Goal: Task Accomplishment & Management: Use online tool/utility

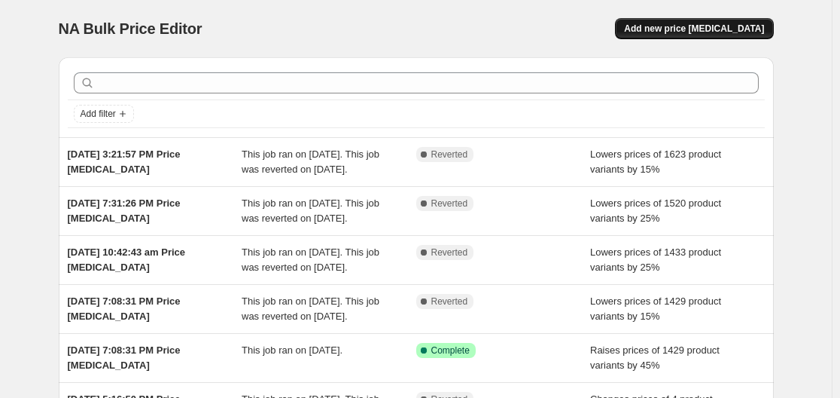
click at [735, 31] on span "Add new price [MEDICAL_DATA]" at bounding box center [694, 29] width 140 height 12
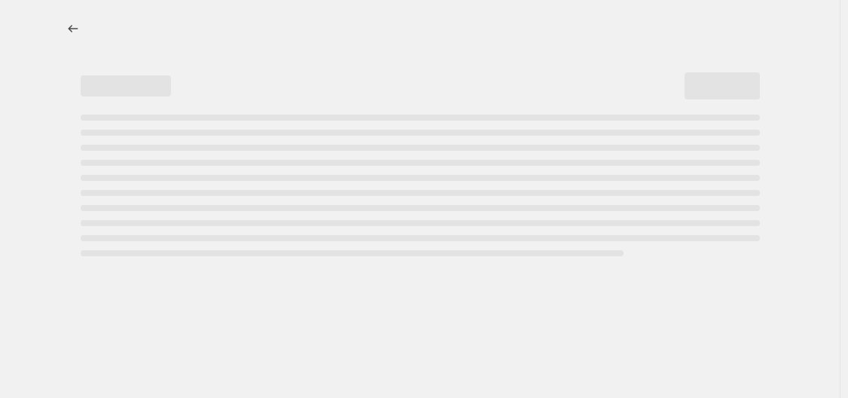
select select "percentage"
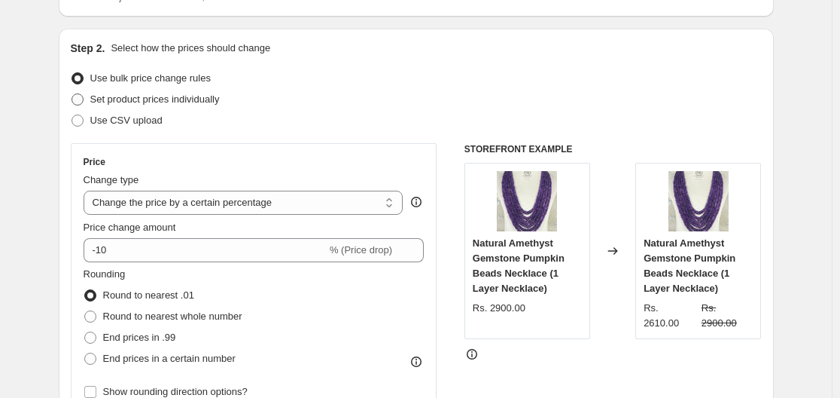
scroll to position [151, 0]
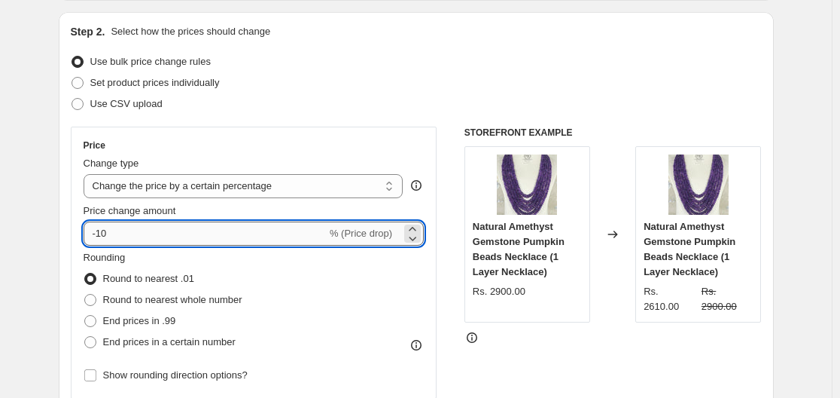
click at [169, 241] on input "-10" at bounding box center [205, 233] width 243 height 24
type input "-1"
type input "-5"
type input "-1"
click at [186, 246] on div "Price Change type Change the price to a certain amount Change the price by a ce…" at bounding box center [254, 262] width 341 height 246
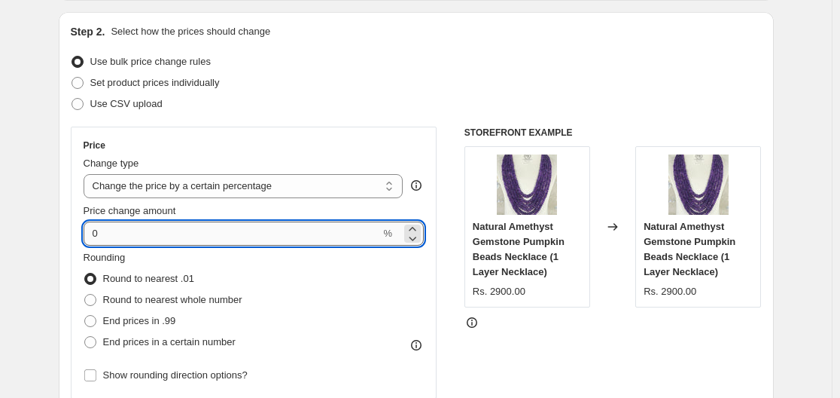
click at [155, 235] on input "0" at bounding box center [232, 233] width 297 height 24
type input "0"
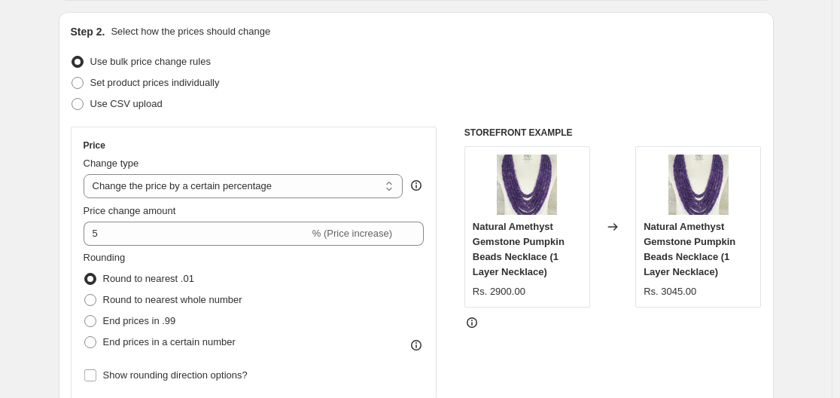
click at [190, 267] on fieldset "Rounding Round to nearest .01 Round to nearest whole number End prices in .99 E…" at bounding box center [163, 301] width 159 height 102
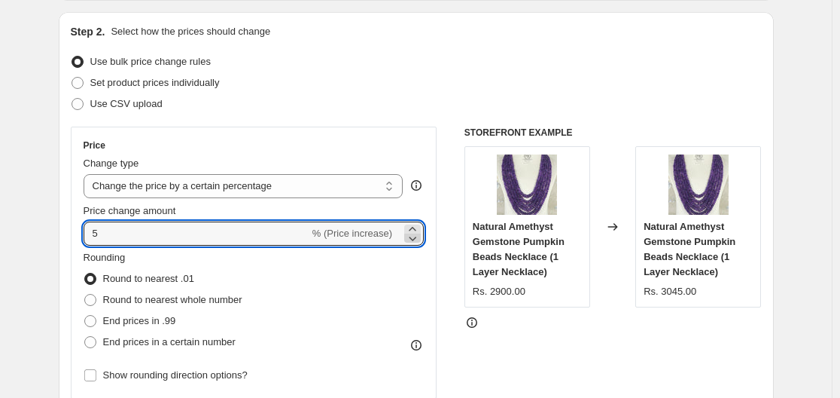
click at [417, 239] on icon at bounding box center [414, 238] width 8 height 5
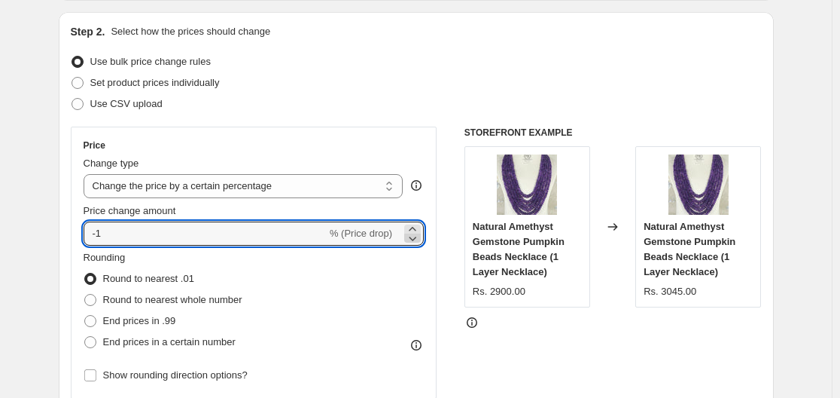
click at [417, 239] on icon at bounding box center [414, 238] width 8 height 5
click at [415, 241] on icon at bounding box center [412, 237] width 15 height 15
click at [414, 242] on icon at bounding box center [412, 237] width 15 height 15
type input "-5"
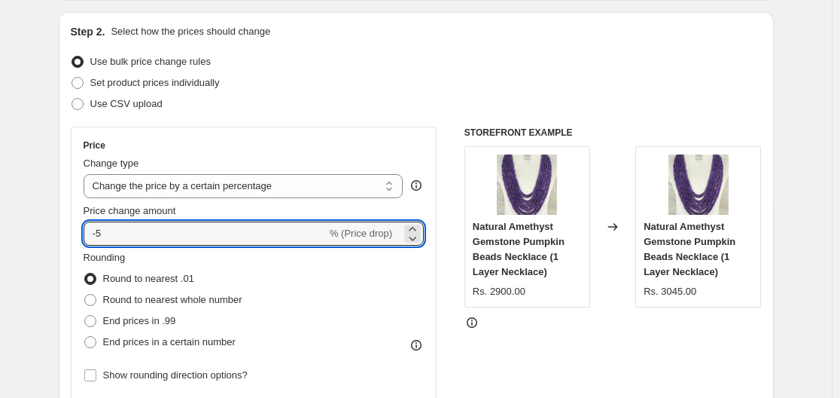
click at [402, 294] on div "Rounding Round to nearest .01 Round to nearest whole number End prices in .99 E…" at bounding box center [254, 301] width 341 height 102
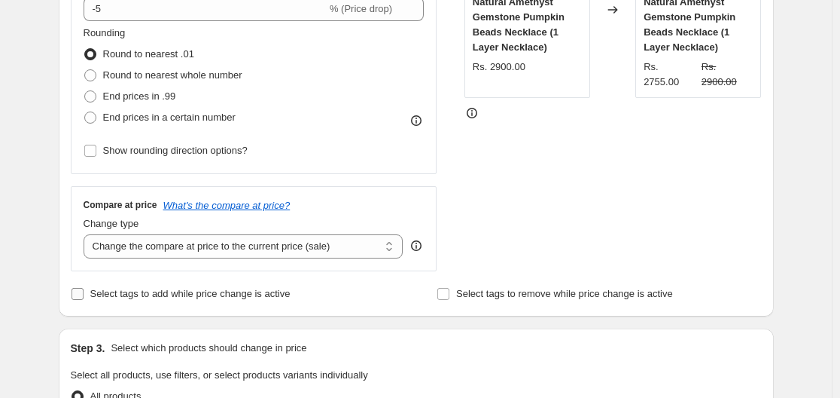
scroll to position [377, 0]
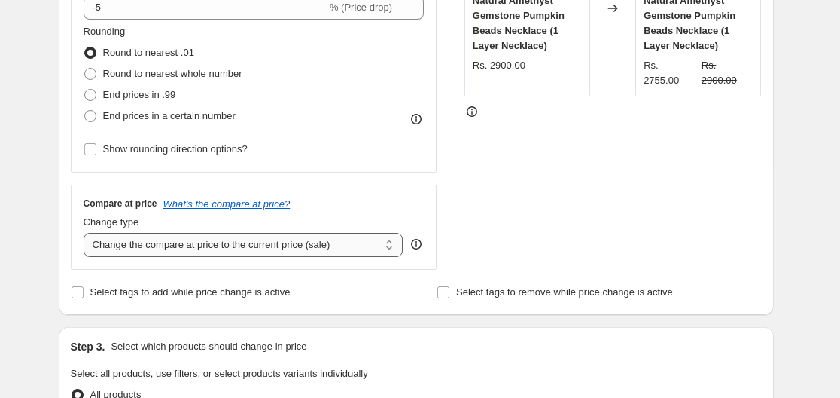
click at [237, 245] on select "Change the compare at price to the current price (sale) Change the compare at p…" at bounding box center [244, 245] width 320 height 24
click at [87, 233] on select "Change the compare at price to the current price (sale) Change the compare at p…" at bounding box center [244, 245] width 320 height 24
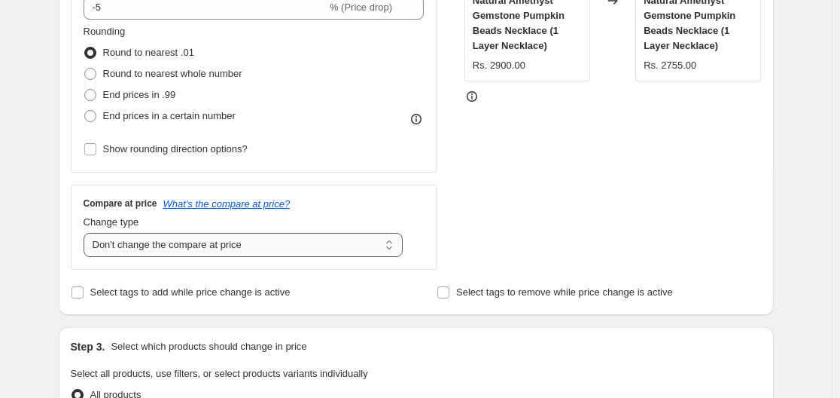
click at [365, 239] on select "Change the compare at price to the current price (sale) Change the compare at p…" at bounding box center [244, 245] width 320 height 24
select select "ep"
click at [87, 233] on select "Change the compare at price to the current price (sale) Change the compare at p…" at bounding box center [244, 245] width 320 height 24
click at [355, 206] on div "Compare at price What's the compare at price?" at bounding box center [254, 203] width 341 height 12
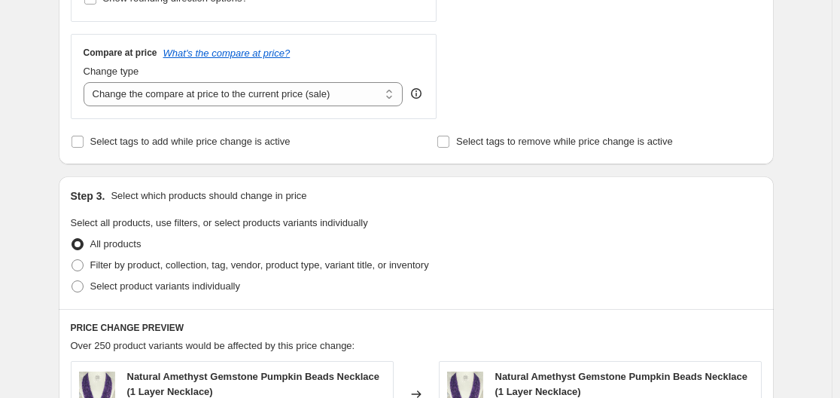
scroll to position [678, 0]
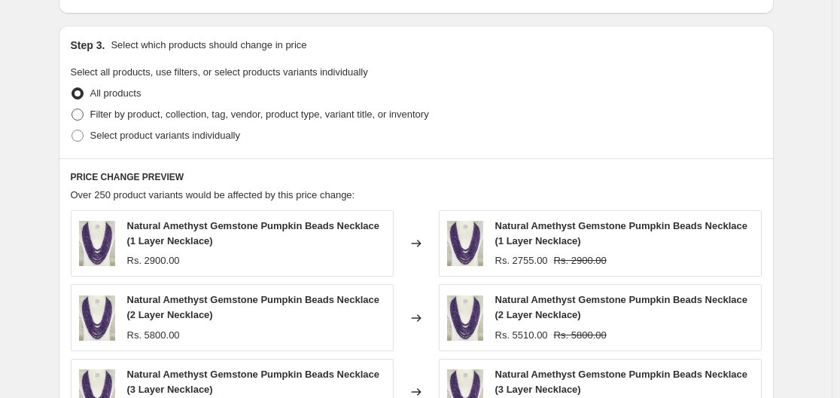
click at [215, 114] on span "Filter by product, collection, tag, vendor, product type, variant title, or inv…" at bounding box center [259, 113] width 339 height 11
click at [72, 109] on input "Filter by product, collection, tag, vendor, product type, variant title, or inv…" at bounding box center [72, 108] width 1 height 1
radio input "true"
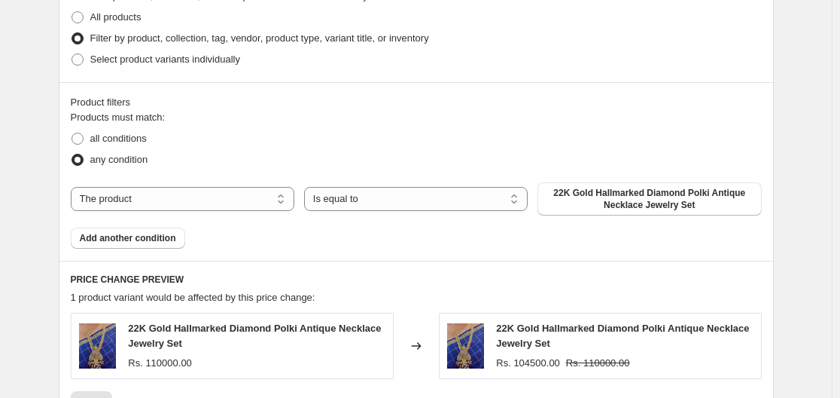
scroll to position [828, 0]
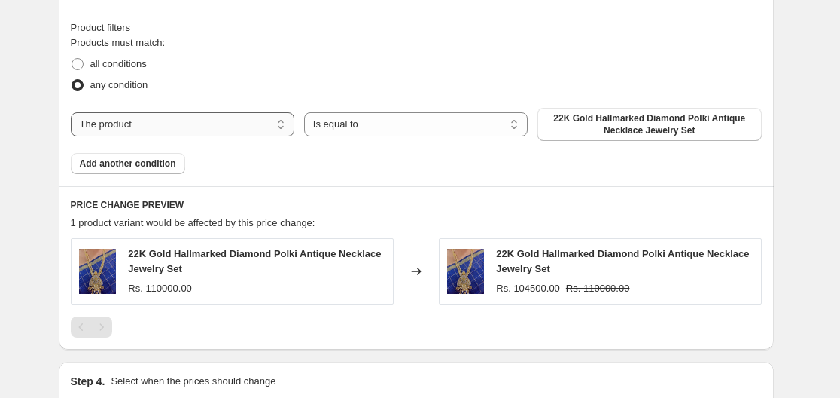
click at [246, 130] on select "The product The product's collection The product's tag The product's vendor The…" at bounding box center [183, 124] width 224 height 24
select select "collection"
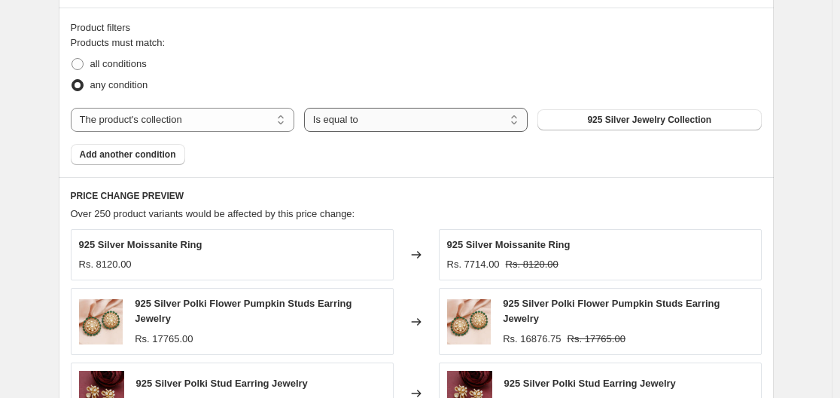
click at [409, 123] on select "Is equal to Is not equal to" at bounding box center [416, 120] width 224 height 24
click at [532, 63] on div "all conditions" at bounding box center [416, 63] width 691 height 21
click at [157, 157] on span "Add another condition" at bounding box center [128, 154] width 96 height 12
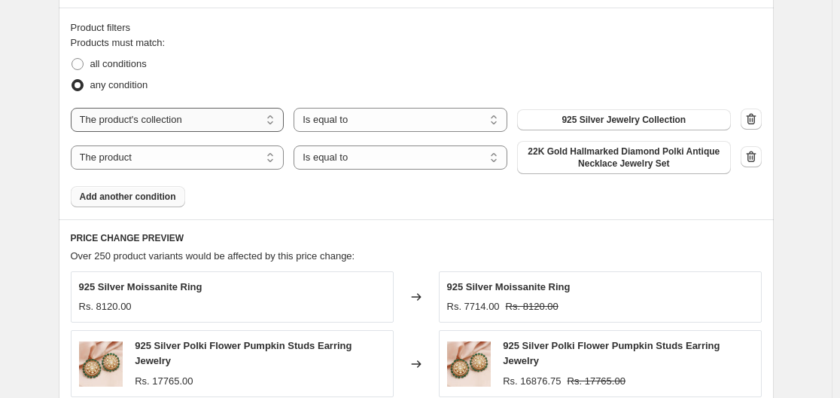
click at [175, 121] on select "The product The product's collection The product's tag The product's vendor The…" at bounding box center [178, 120] width 214 height 24
click at [254, 86] on div "any condition" at bounding box center [416, 85] width 691 height 21
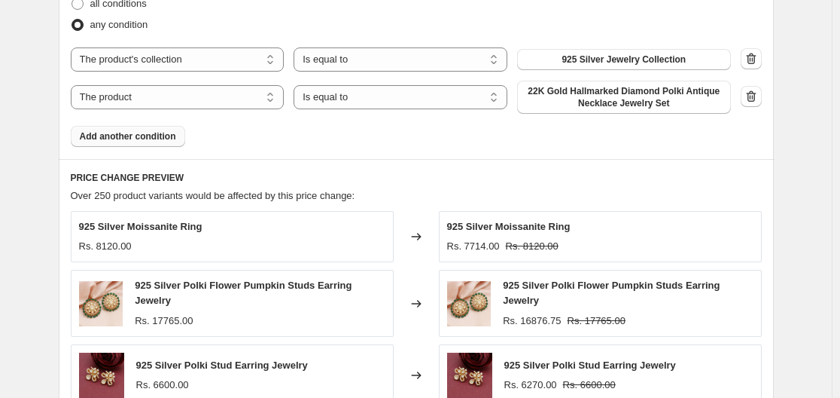
scroll to position [863, 0]
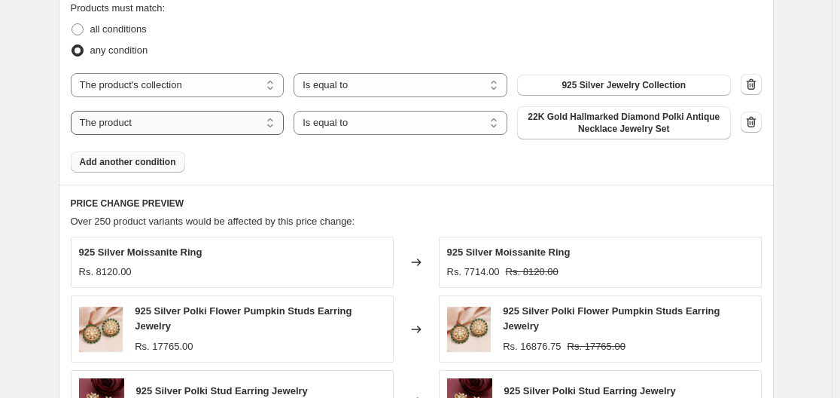
click at [197, 127] on select "The product The product's collection The product's tag The product's vendor The…" at bounding box center [178, 123] width 214 height 24
select select "collection"
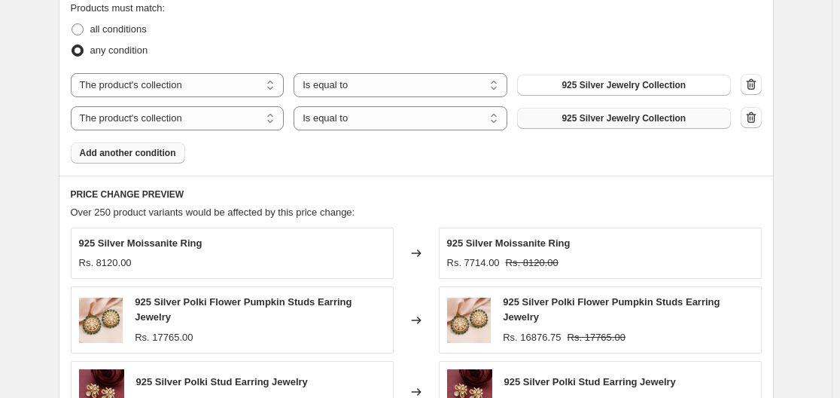
click at [640, 122] on span "925 Silver Jewelry Collection" at bounding box center [624, 118] width 124 height 12
click at [83, 29] on span at bounding box center [78, 29] width 12 height 12
click at [72, 24] on input "all conditions" at bounding box center [72, 23] width 1 height 1
radio input "true"
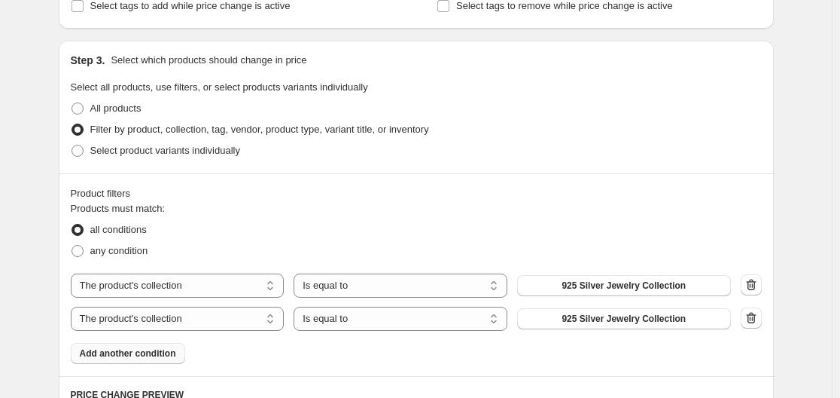
scroll to position [637, 0]
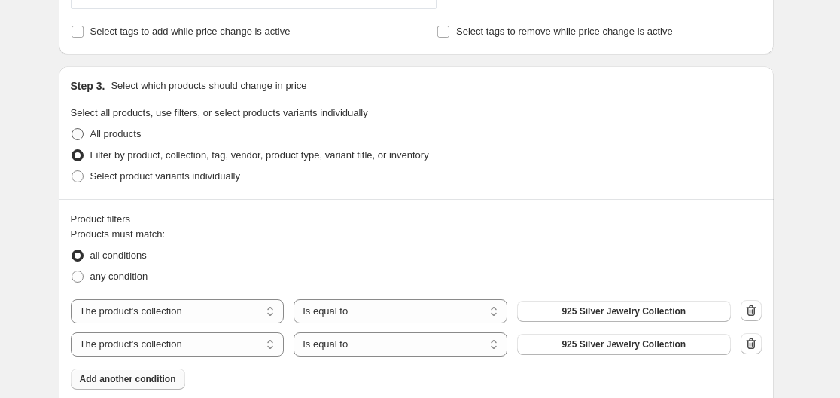
click at [94, 133] on span "All products" at bounding box center [115, 133] width 51 height 11
click at [72, 129] on input "All products" at bounding box center [72, 128] width 1 height 1
radio input "true"
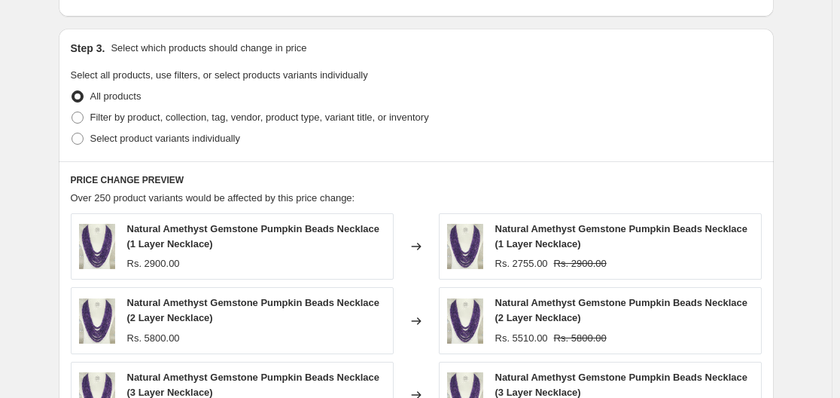
scroll to position [681, 0]
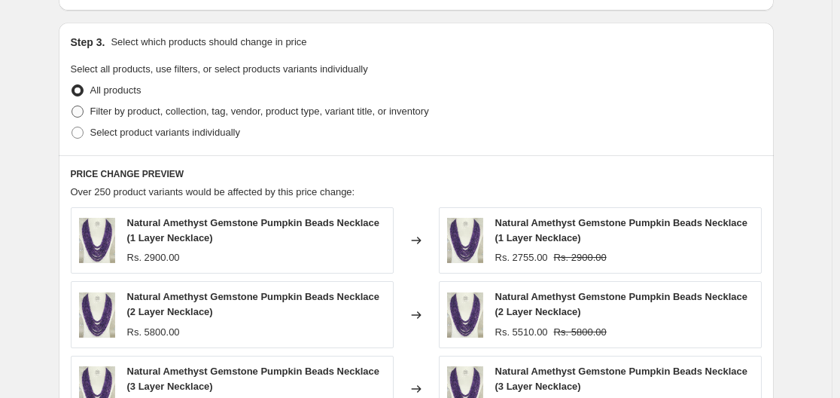
click at [156, 113] on span "Filter by product, collection, tag, vendor, product type, variant title, or inv…" at bounding box center [259, 110] width 339 height 11
click at [72, 106] on input "Filter by product, collection, tag, vendor, product type, variant title, or inv…" at bounding box center [72, 105] width 1 height 1
radio input "true"
select select "collection"
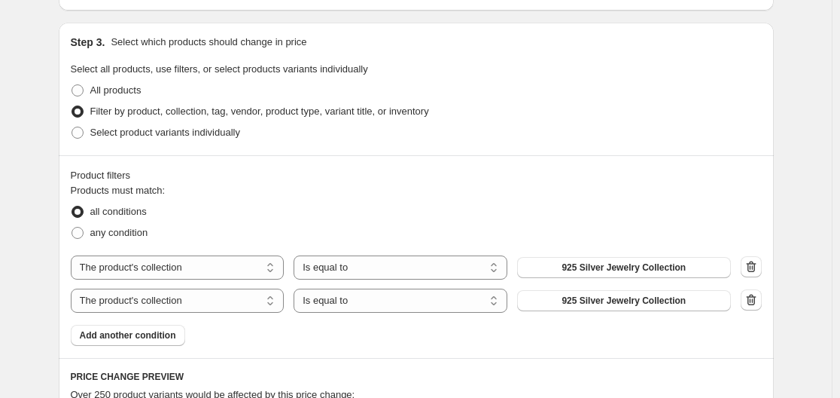
scroll to position [756, 0]
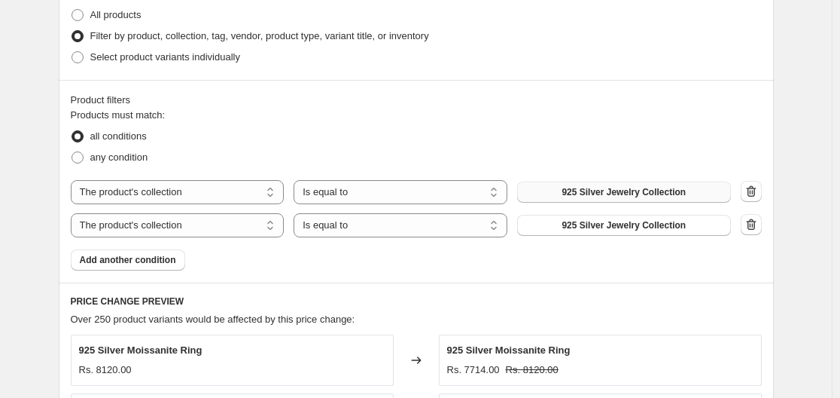
click at [624, 194] on span "925 Silver Jewelry Collection" at bounding box center [624, 192] width 124 height 12
click at [358, 196] on select "Is equal to Is not equal to" at bounding box center [401, 192] width 214 height 24
click at [370, 146] on div "all conditions" at bounding box center [416, 136] width 691 height 21
click at [575, 224] on span "925 Silver Jewelry Collection" at bounding box center [624, 225] width 124 height 12
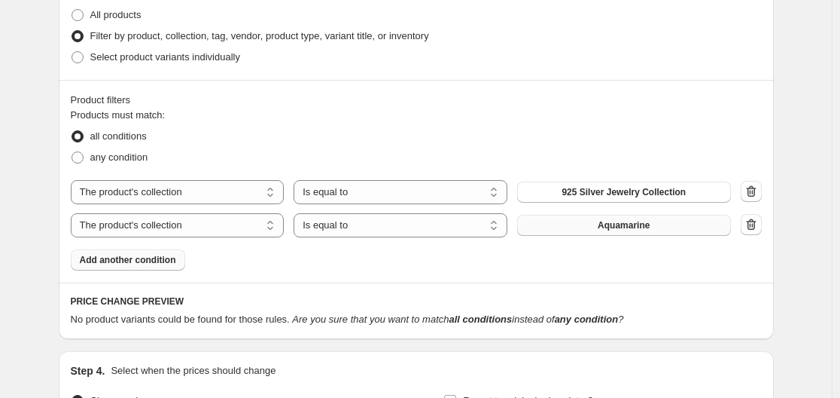
click at [123, 265] on span "Add another condition" at bounding box center [128, 260] width 96 height 12
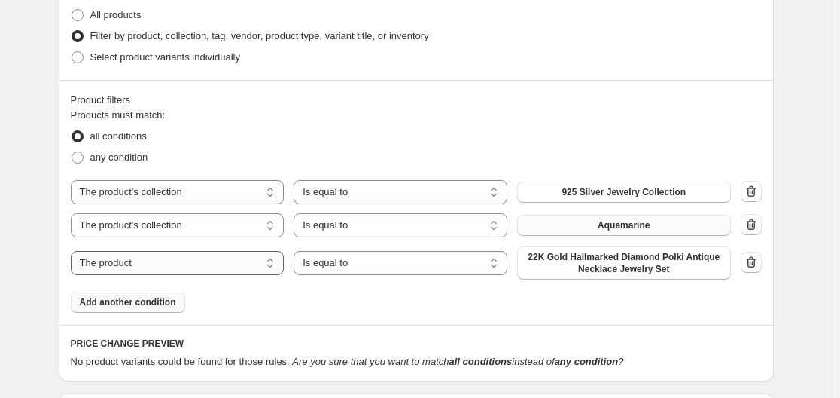
click at [172, 270] on select "The product The product's collection The product's tag The product's vendor The…" at bounding box center [178, 263] width 214 height 24
select select "collection"
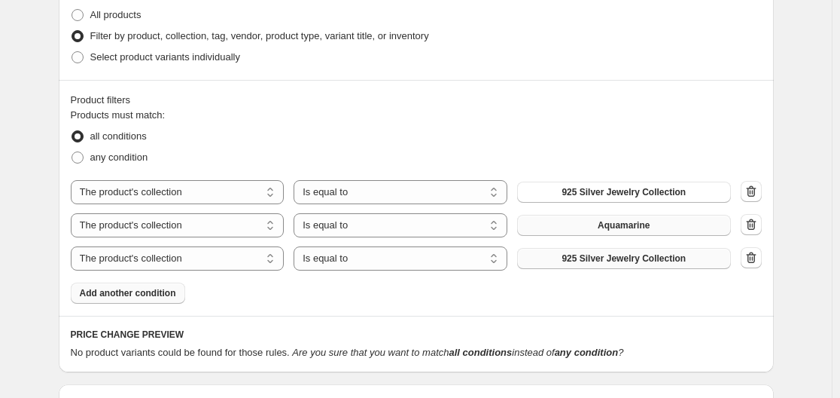
click at [584, 260] on span "925 Silver Jewelry Collection" at bounding box center [624, 258] width 124 height 12
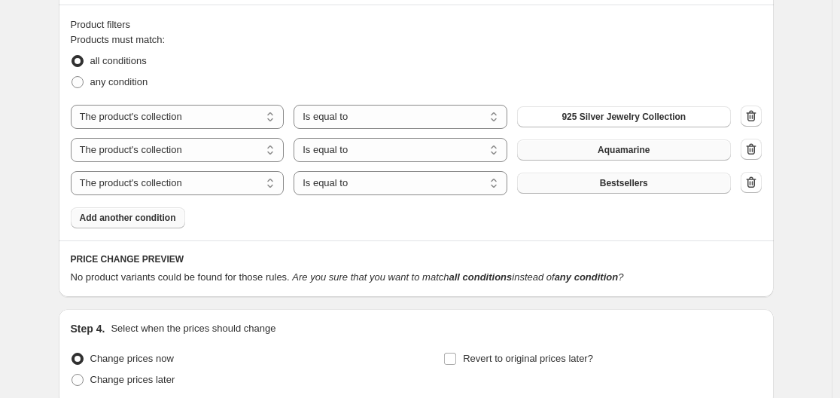
click at [140, 224] on span "Add another condition" at bounding box center [128, 218] width 96 height 12
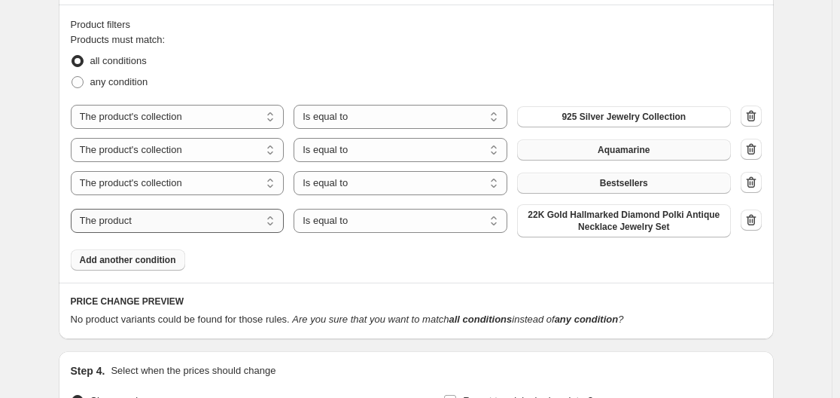
click at [255, 215] on select "The product The product's collection The product's tag The product's vendor The…" at bounding box center [178, 221] width 214 height 24
select select "collection"
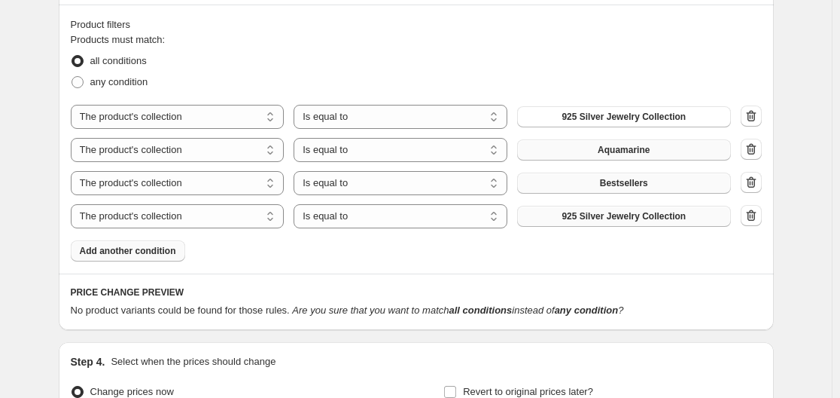
click at [601, 221] on span "925 Silver Jewelry Collection" at bounding box center [624, 216] width 124 height 12
click at [108, 250] on span "Add another condition" at bounding box center [128, 251] width 96 height 12
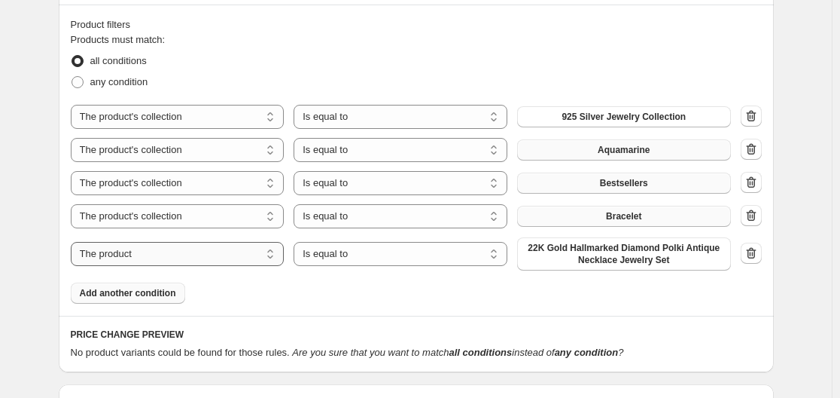
click at [186, 258] on select "The product The product's collection The product's tag The product's vendor The…" at bounding box center [178, 254] width 214 height 24
select select "collection"
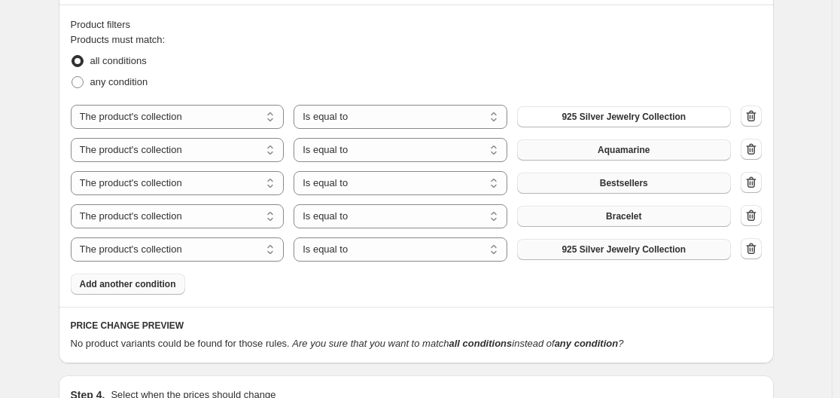
click at [618, 243] on button "925 Silver Jewelry Collection" at bounding box center [624, 249] width 214 height 21
click at [122, 291] on button "Add another condition" at bounding box center [128, 283] width 114 height 21
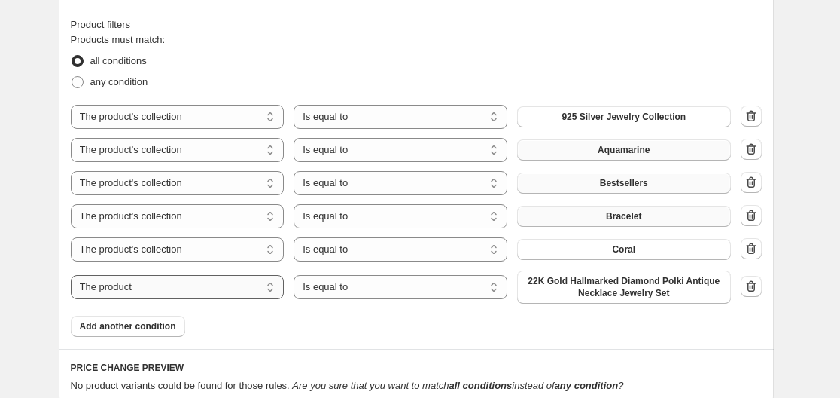
click at [214, 284] on select "The product The product's collection The product's tag The product's vendor The…" at bounding box center [178, 287] width 214 height 24
select select "collection"
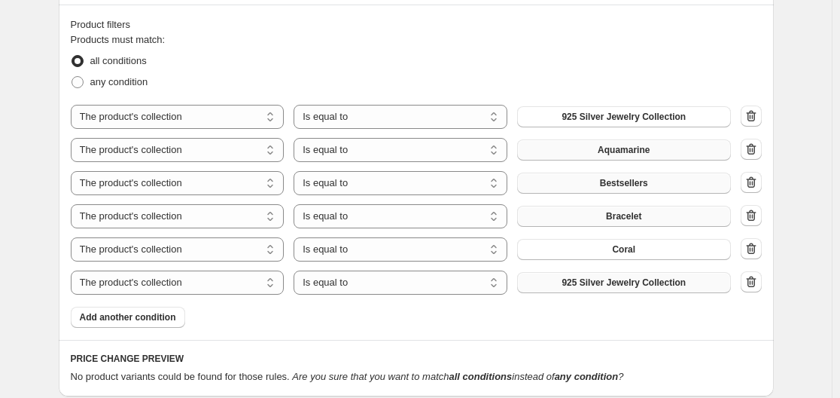
click at [613, 285] on span "925 Silver Jewelry Collection" at bounding box center [624, 282] width 124 height 12
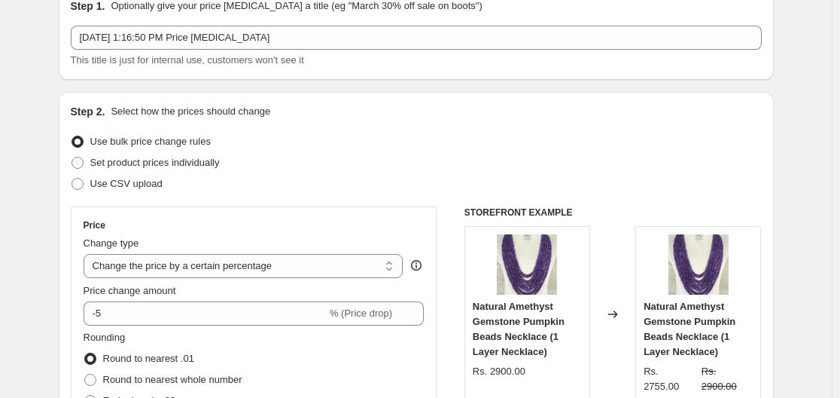
scroll to position [151, 0]
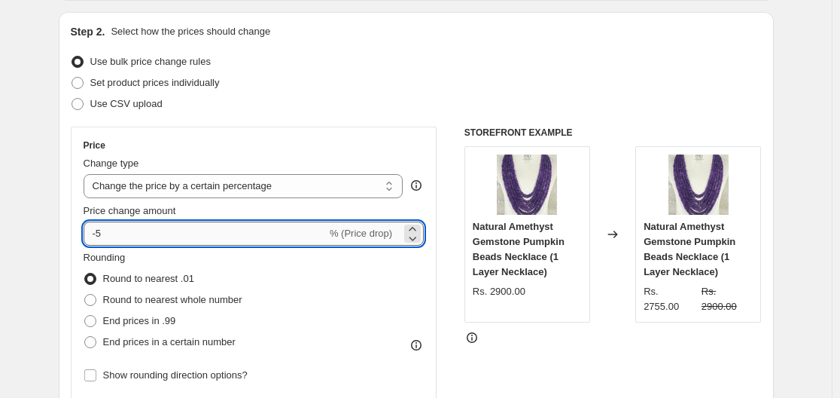
click at [160, 241] on input "-5" at bounding box center [205, 233] width 243 height 24
type input "-10"
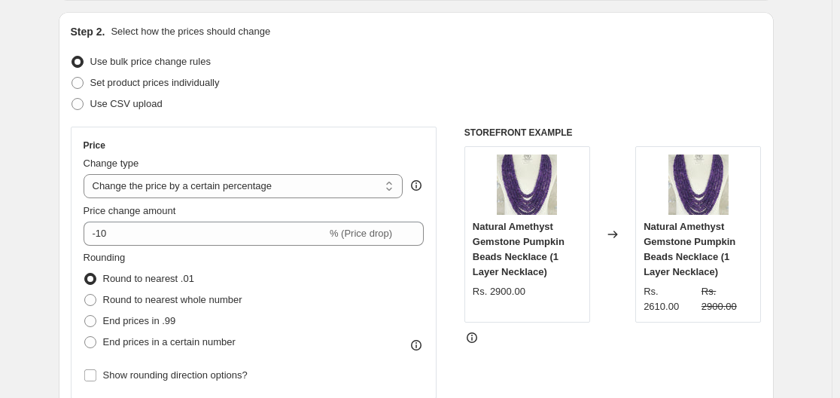
click at [336, 261] on div "Rounding Round to nearest .01 Round to nearest whole number End prices in .99 E…" at bounding box center [254, 301] width 341 height 102
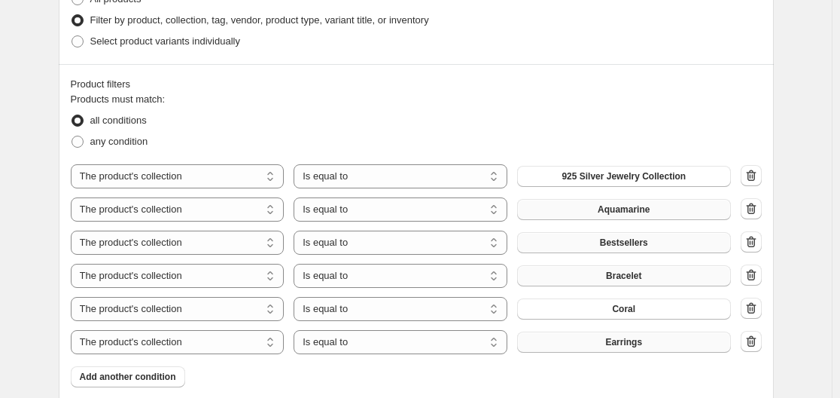
scroll to position [828, 0]
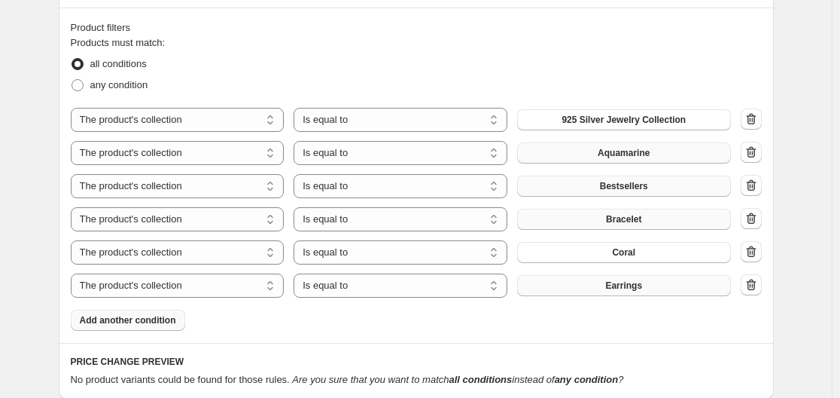
click at [141, 316] on span "Add another condition" at bounding box center [128, 320] width 96 height 12
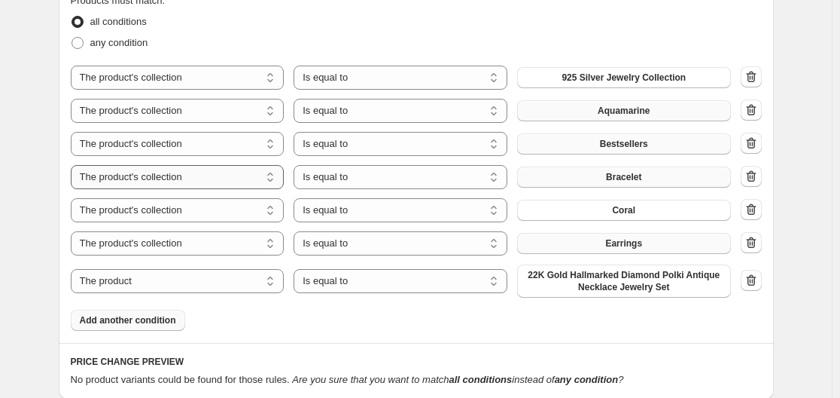
scroll to position [904, 0]
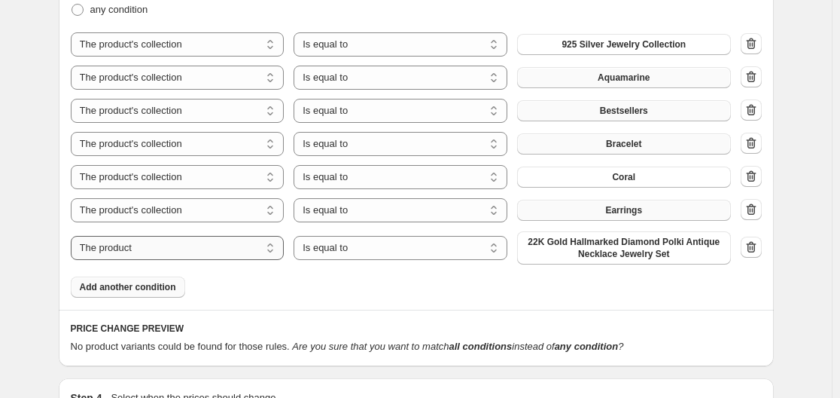
click at [224, 246] on select "The product The product's collection The product's tag The product's vendor The…" at bounding box center [178, 248] width 214 height 24
select select "collection"
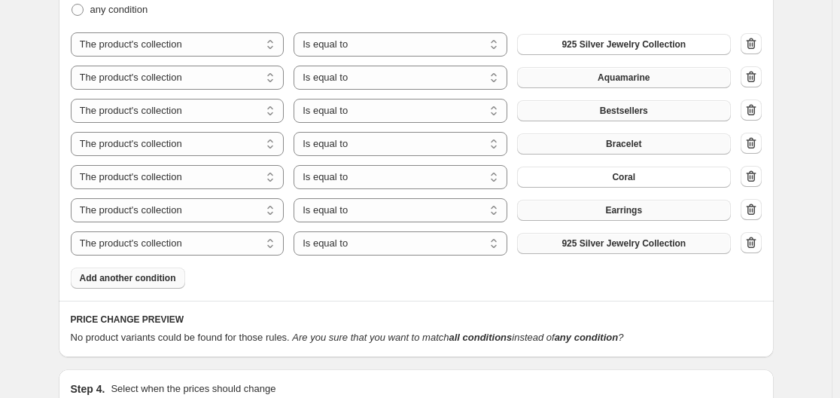
click at [648, 247] on span "925 Silver Jewelry Collection" at bounding box center [624, 243] width 124 height 12
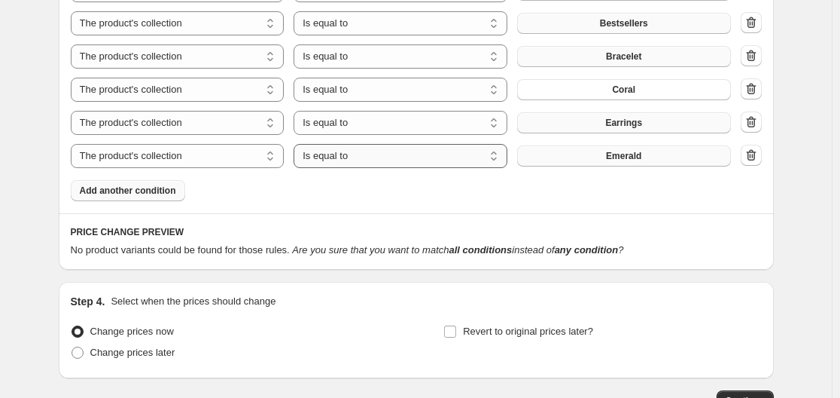
scroll to position [1054, 0]
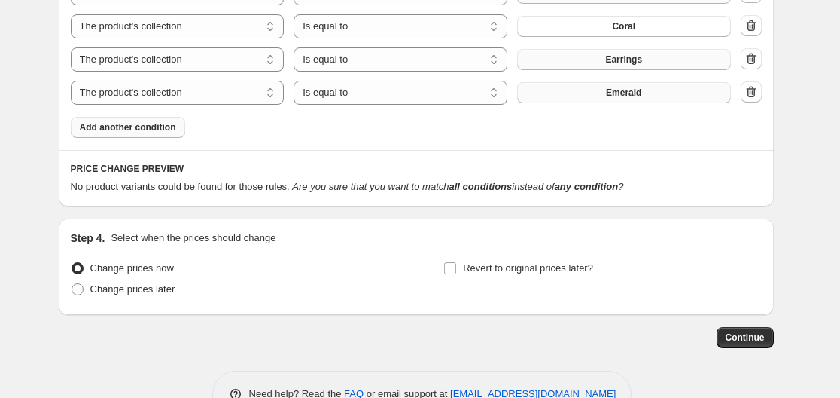
click at [133, 133] on span "Add another condition" at bounding box center [128, 127] width 96 height 12
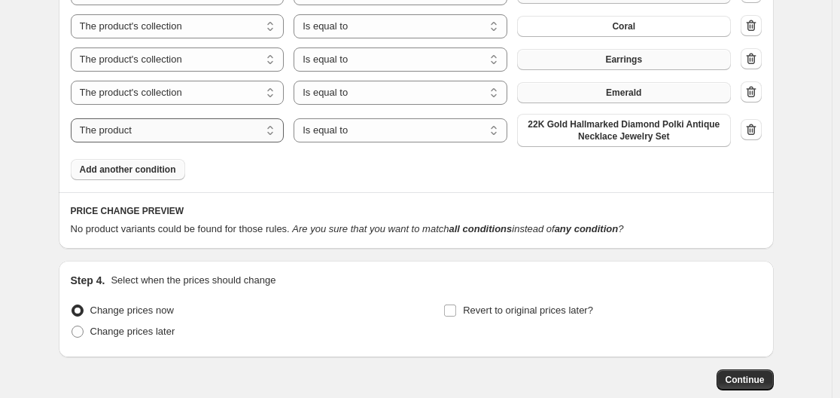
click at [158, 138] on select "The product The product's collection The product's tag The product's vendor The…" at bounding box center [178, 130] width 214 height 24
select select "collection"
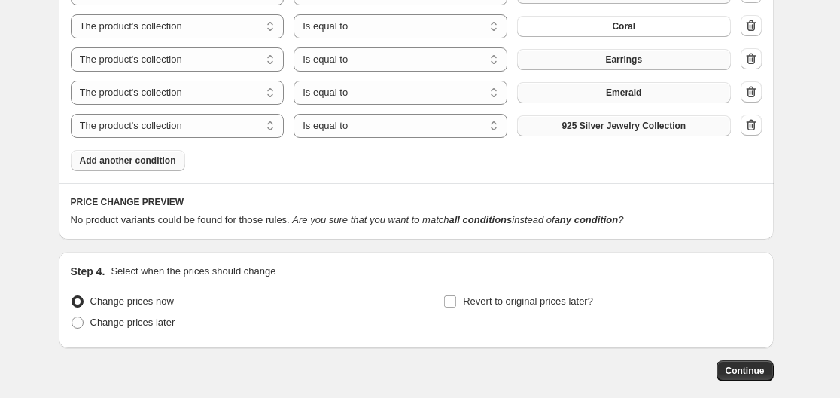
click at [599, 128] on span "925 Silver Jewelry Collection" at bounding box center [624, 126] width 124 height 12
click at [154, 157] on span "Add another condition" at bounding box center [128, 160] width 96 height 12
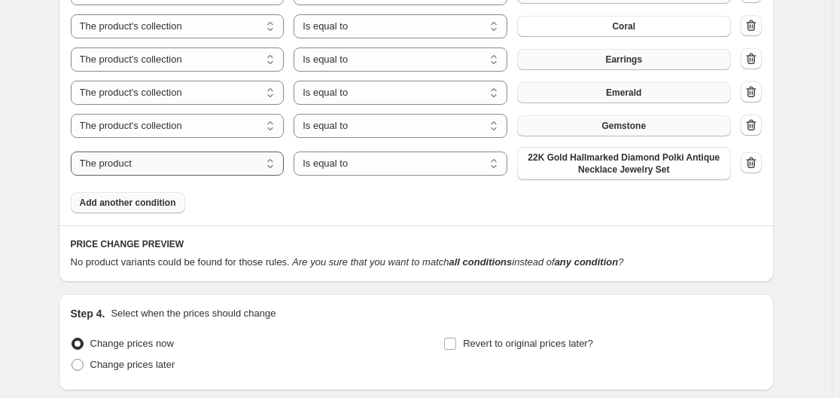
click at [238, 159] on select "The product The product's collection The product's tag The product's vendor The…" at bounding box center [178, 163] width 214 height 24
select select "collection"
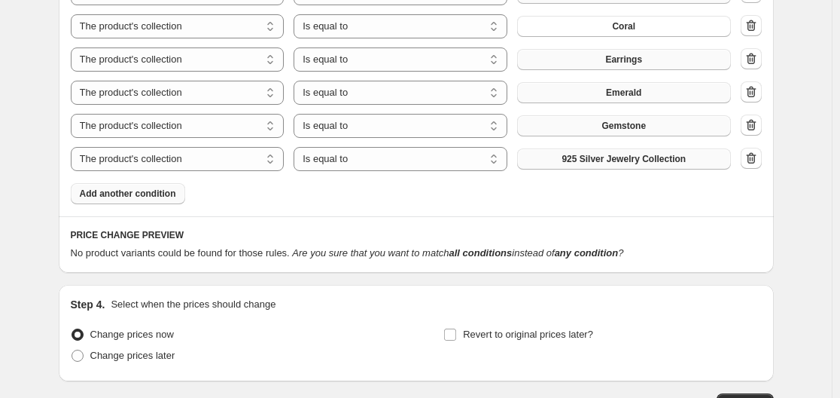
click at [611, 157] on span "925 Silver Jewelry Collection" at bounding box center [624, 159] width 124 height 12
click at [170, 197] on span "Add another condition" at bounding box center [128, 194] width 96 height 12
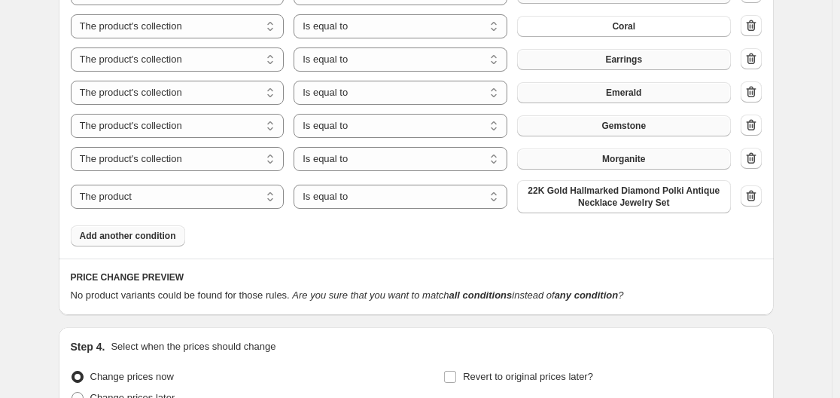
click at [136, 239] on span "Add another condition" at bounding box center [128, 236] width 96 height 12
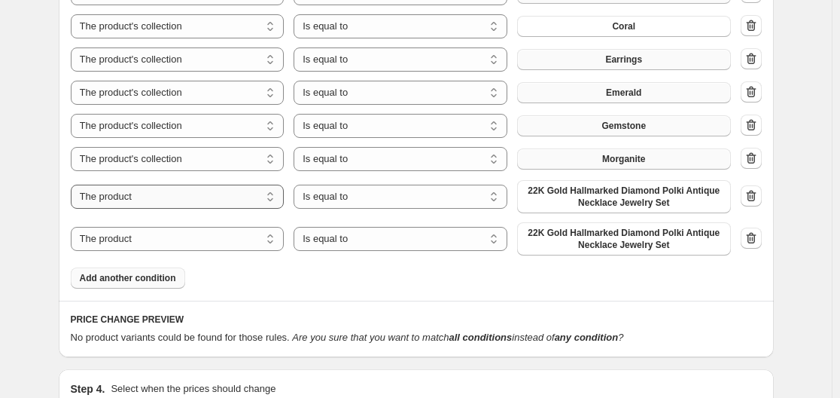
click at [200, 204] on select "The product The product's collection The product's tag The product's vendor The…" at bounding box center [178, 197] width 214 height 24
select select "collection"
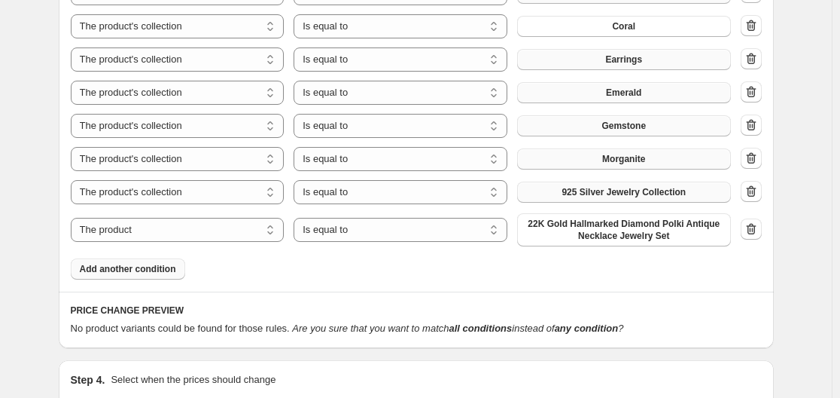
click at [633, 194] on span "925 Silver Jewelry Collection" at bounding box center [624, 192] width 124 height 12
click at [612, 230] on span "22K Gold Hallmarked Diamond Polki Antique Necklace Jewelry Set" at bounding box center [624, 230] width 196 height 24
click at [196, 230] on select "The product The product's collection The product's tag The product's vendor The…" at bounding box center [178, 230] width 214 height 24
select select "collection"
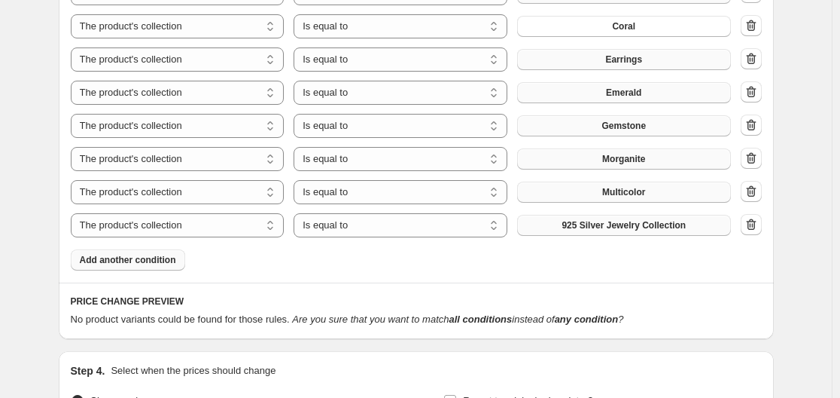
click at [597, 232] on button "925 Silver Jewelry Collection" at bounding box center [624, 225] width 214 height 21
click at [156, 265] on span "Add another condition" at bounding box center [128, 260] width 96 height 12
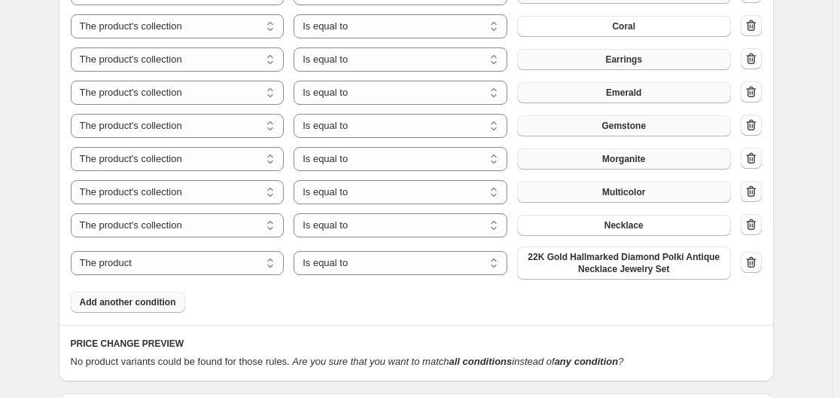
click at [206, 276] on div "The product The product's collection The product's tag The product's vendor The…" at bounding box center [401, 262] width 660 height 33
click at [207, 264] on select "The product The product's collection The product's tag The product's vendor The…" at bounding box center [178, 263] width 214 height 24
select select "collection"
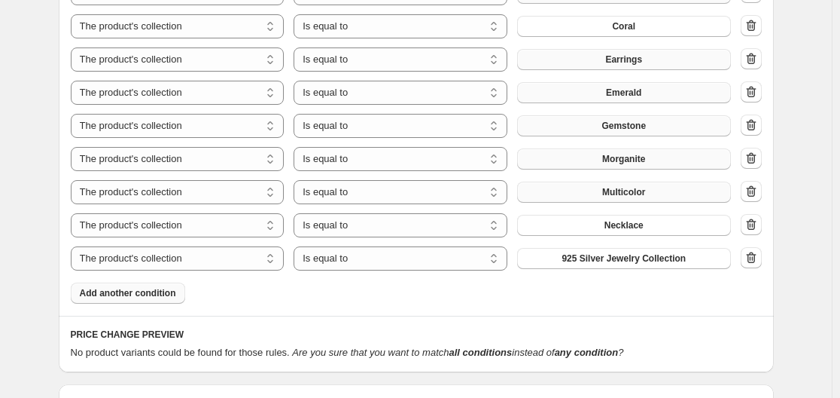
click at [147, 298] on span "Add another condition" at bounding box center [128, 293] width 96 height 12
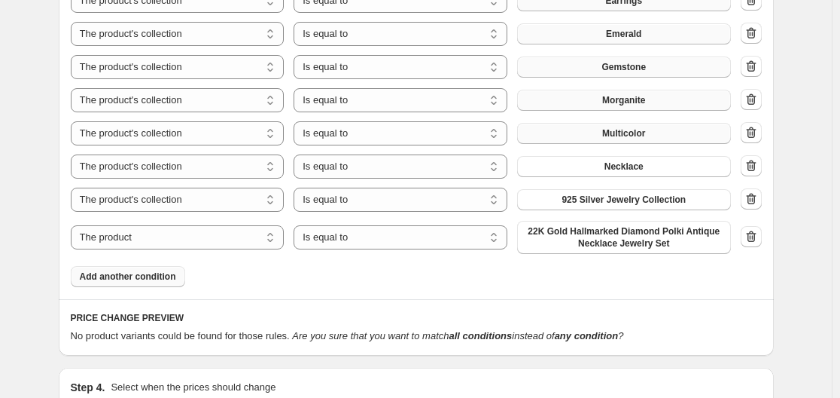
scroll to position [1130, 0]
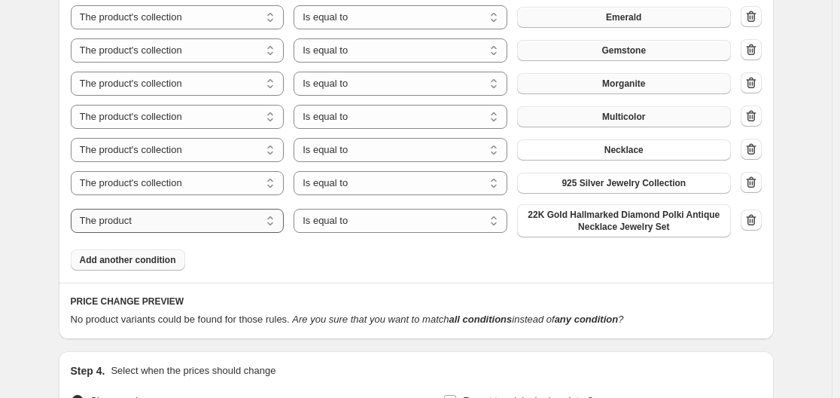
click at [213, 227] on select "The product The product's collection The product's tag The product's vendor The…" at bounding box center [178, 221] width 214 height 24
select select "collection"
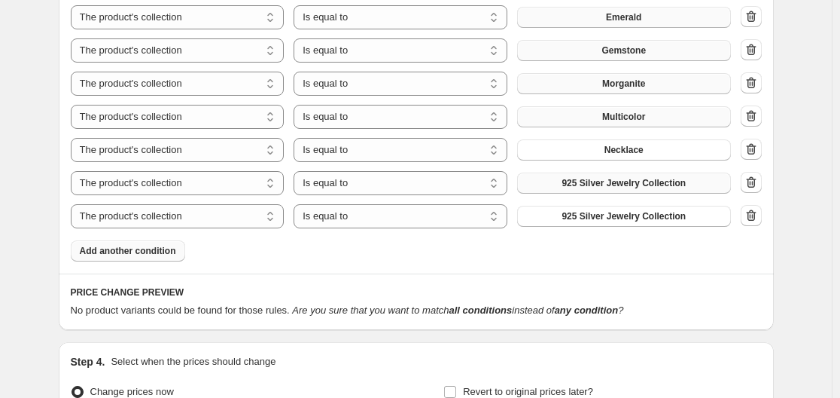
click at [613, 179] on span "925 Silver Jewelry Collection" at bounding box center [624, 183] width 124 height 12
click at [609, 218] on span "925 Silver Jewelry Collection" at bounding box center [624, 216] width 124 height 12
click at [120, 258] on button "Add another condition" at bounding box center [128, 250] width 114 height 21
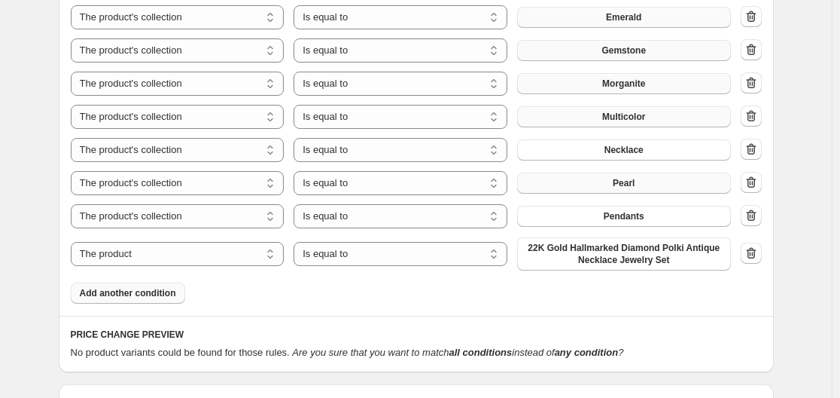
click at [160, 289] on span "Add another condition" at bounding box center [128, 293] width 96 height 12
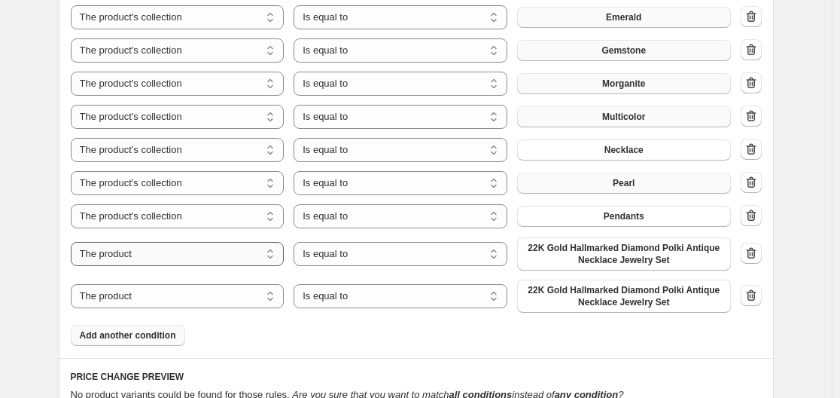
click at [203, 258] on select "The product The product's collection The product's tag The product's vendor The…" at bounding box center [178, 254] width 214 height 24
select select "collection"
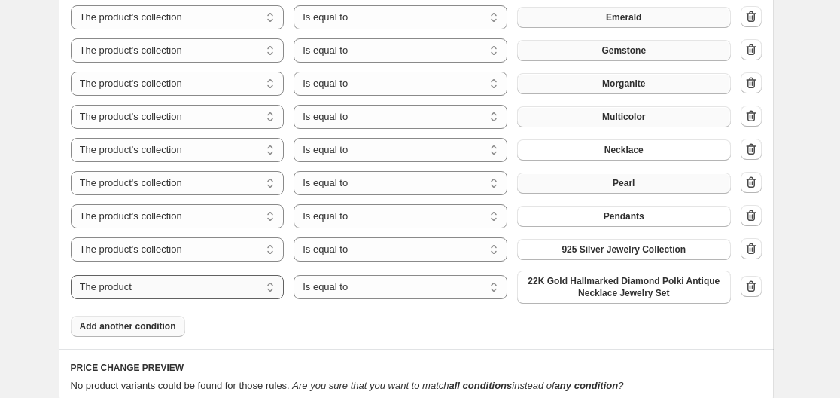
click at [212, 294] on select "The product The product's collection The product's tag The product's vendor The…" at bounding box center [178, 287] width 214 height 24
select select "collection"
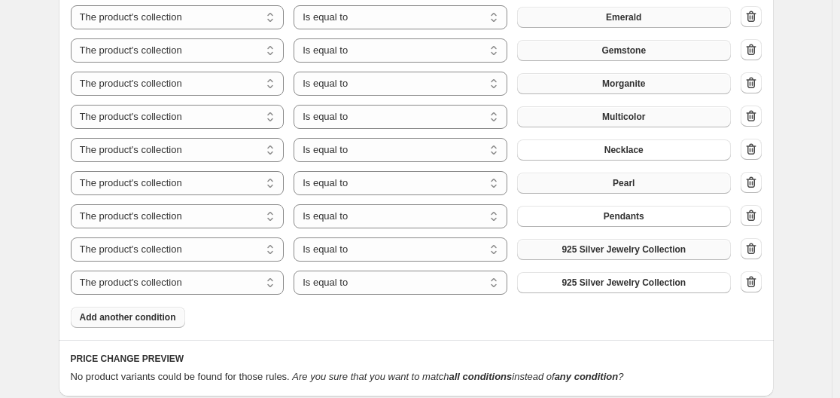
click at [627, 248] on span "925 Silver Jewelry Collection" at bounding box center [624, 249] width 124 height 12
click at [666, 282] on span "925 Silver Jewelry Collection" at bounding box center [624, 282] width 124 height 12
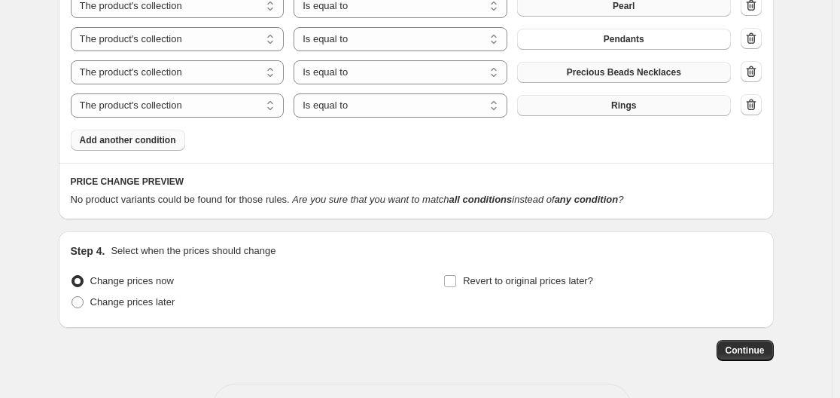
scroll to position [1280, 0]
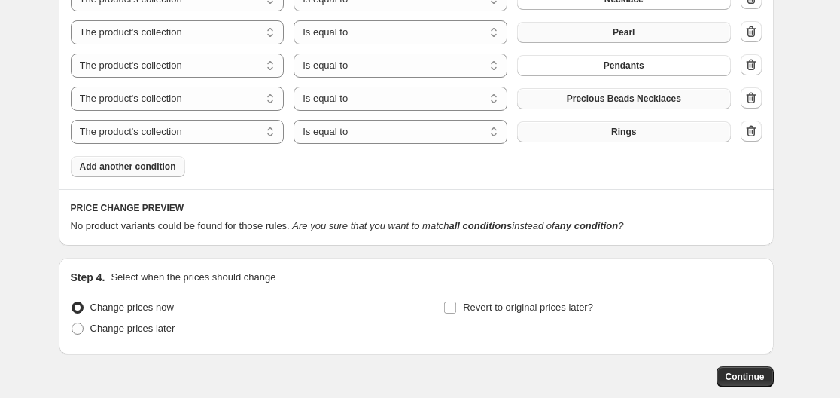
click at [152, 175] on button "Add another condition" at bounding box center [128, 166] width 114 height 21
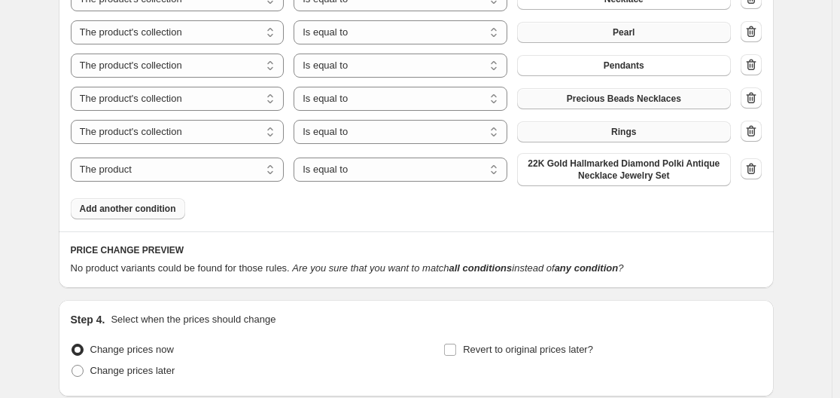
click at [135, 202] on button "Add another condition" at bounding box center [128, 208] width 114 height 21
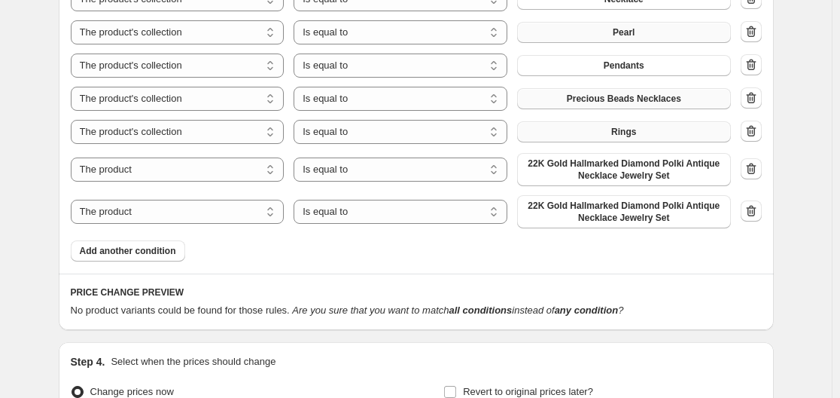
click at [139, 249] on span "Add another condition" at bounding box center [128, 251] width 96 height 12
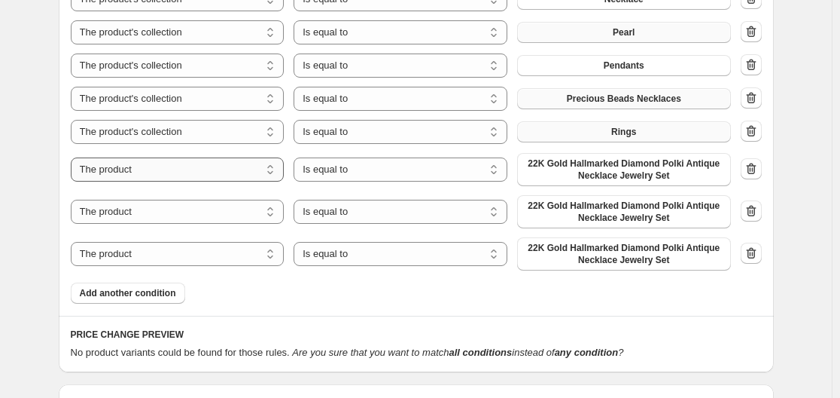
click at [158, 169] on select "The product The product's collection The product's tag The product's vendor The…" at bounding box center [178, 169] width 214 height 24
select select "collection"
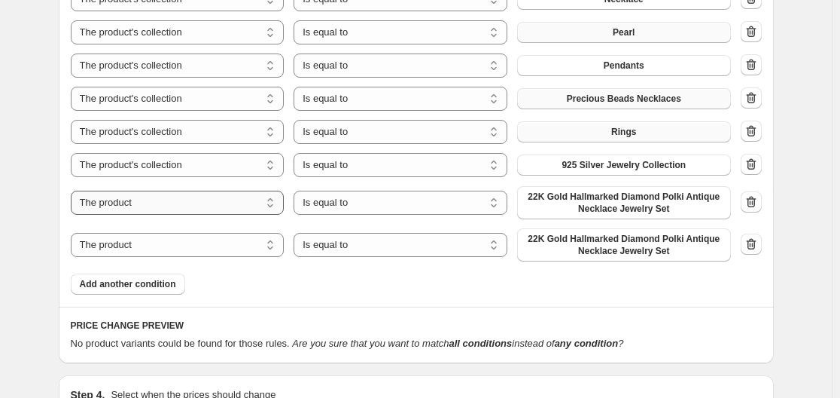
click at [168, 211] on select "The product The product's collection The product's tag The product's vendor The…" at bounding box center [178, 203] width 214 height 24
select select "collection"
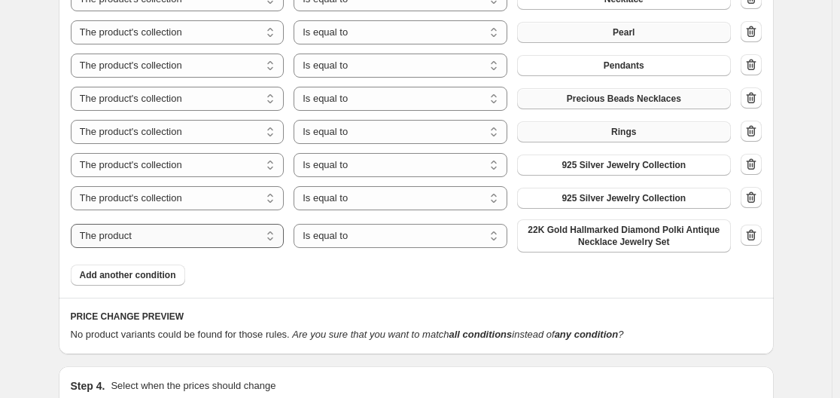
click at [172, 248] on select "The product The product's collection The product's tag The product's vendor The…" at bounding box center [178, 236] width 214 height 24
select select "collection"
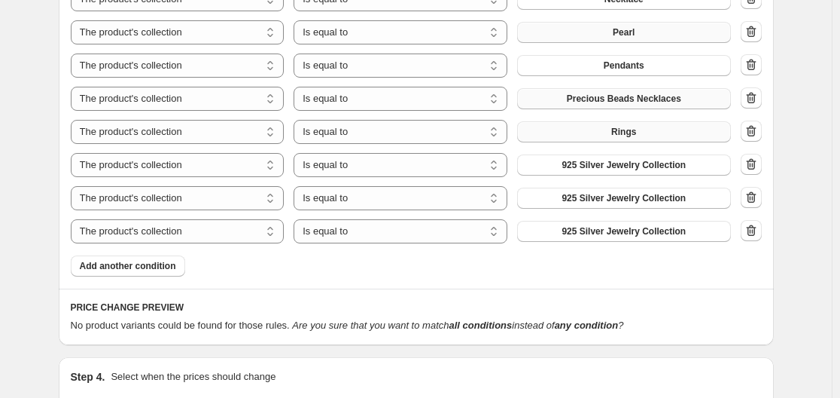
click at [637, 163] on span "925 Silver Jewelry Collection" at bounding box center [624, 165] width 124 height 12
click at [648, 196] on span "925 Silver Jewelry Collection" at bounding box center [624, 198] width 124 height 12
click at [651, 232] on span "925 Silver Jewelry Collection" at bounding box center [624, 231] width 124 height 12
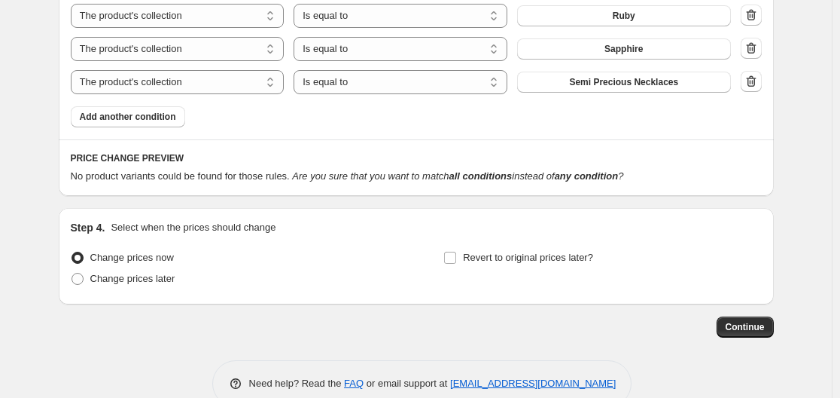
scroll to position [1431, 0]
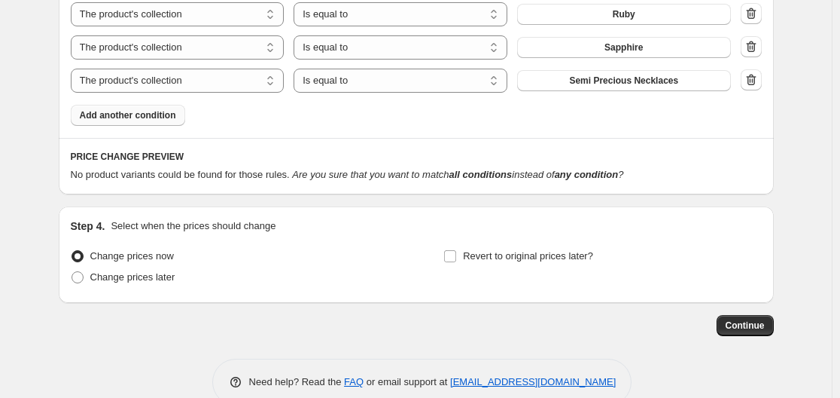
click at [153, 111] on span "Add another condition" at bounding box center [128, 115] width 96 height 12
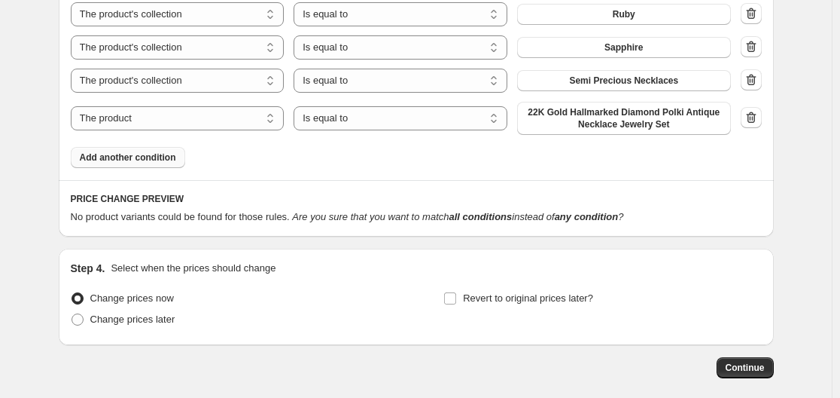
click at [165, 159] on span "Add another condition" at bounding box center [128, 157] width 96 height 12
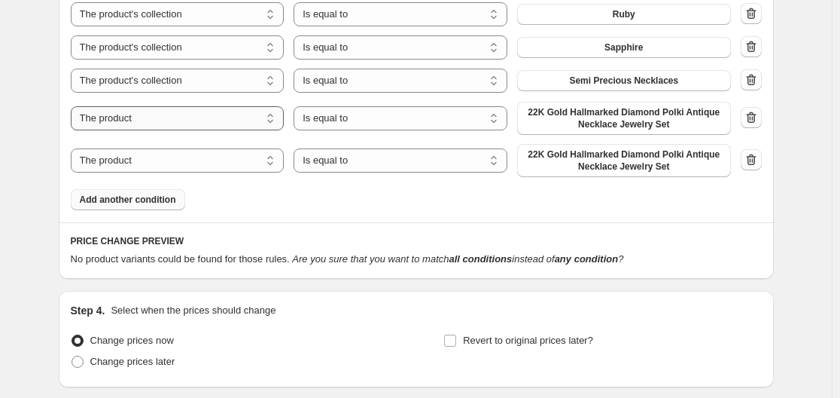
click at [173, 127] on select "The product The product's collection The product's tag The product's vendor The…" at bounding box center [178, 118] width 214 height 24
select select "collection"
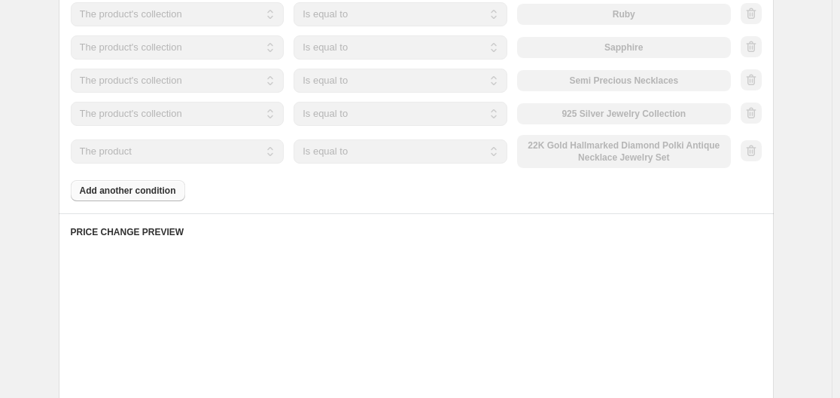
click at [199, 164] on div "The product The product's collection The product's tag The product's vendor The…" at bounding box center [401, 151] width 660 height 33
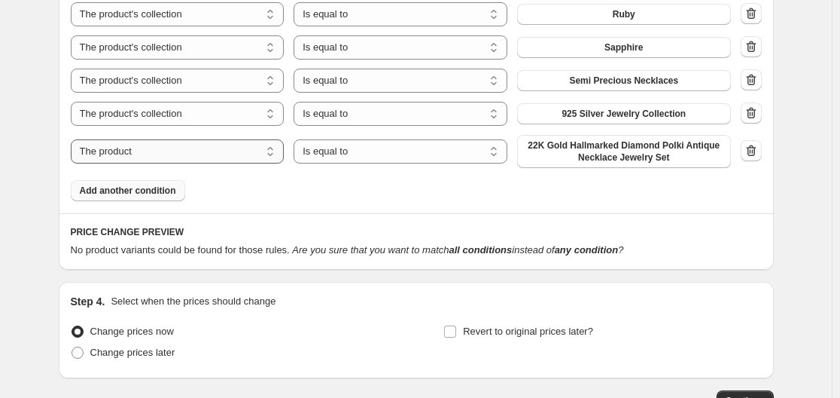
click at [197, 154] on select "The product The product's collection The product's tag The product's vendor The…" at bounding box center [178, 151] width 214 height 24
select select "collection"
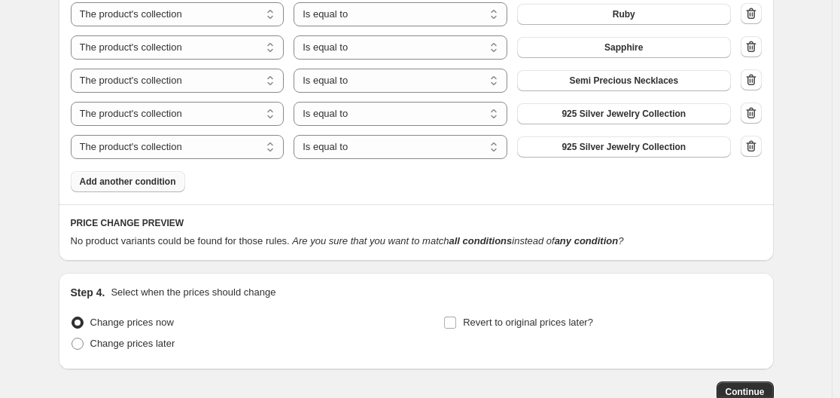
click at [612, 113] on span "925 Silver Jewelry Collection" at bounding box center [624, 114] width 124 height 12
click at [628, 151] on span "925 Silver Jewelry Collection" at bounding box center [624, 147] width 124 height 12
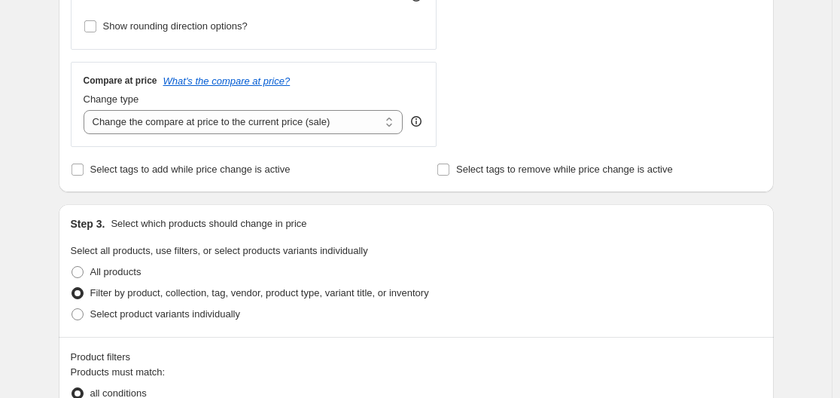
scroll to position [474, 0]
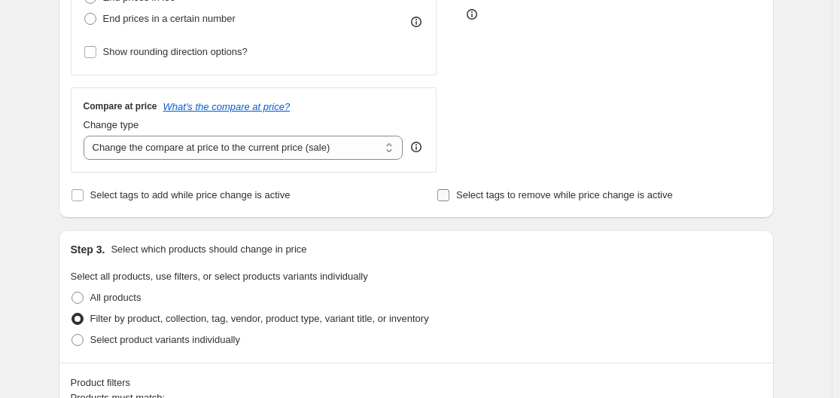
click at [447, 197] on input "Select tags to remove while price change is active" at bounding box center [444, 195] width 12 height 12
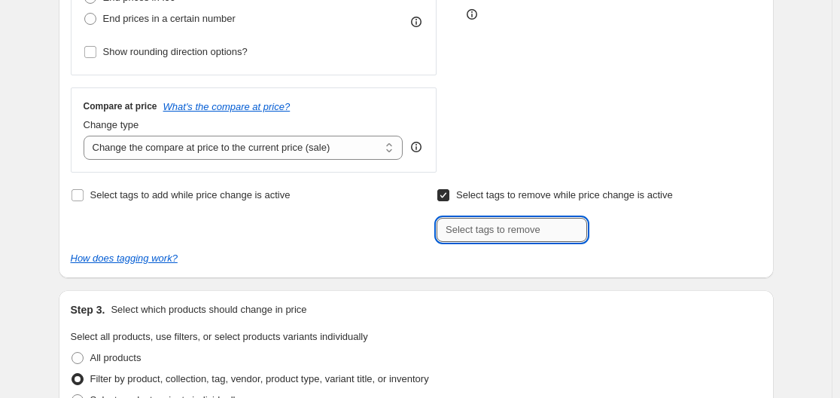
click at [502, 229] on input "text" at bounding box center [512, 230] width 151 height 24
click at [442, 200] on input "Select tags to remove while price change is active" at bounding box center [444, 195] width 12 height 12
checkbox input "false"
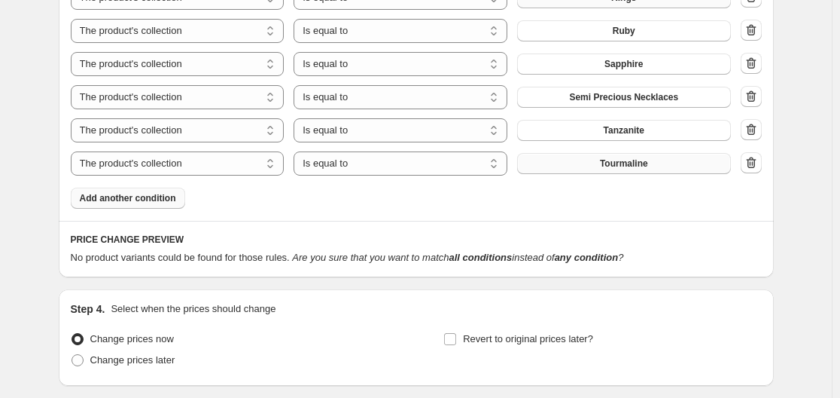
scroll to position [1528, 0]
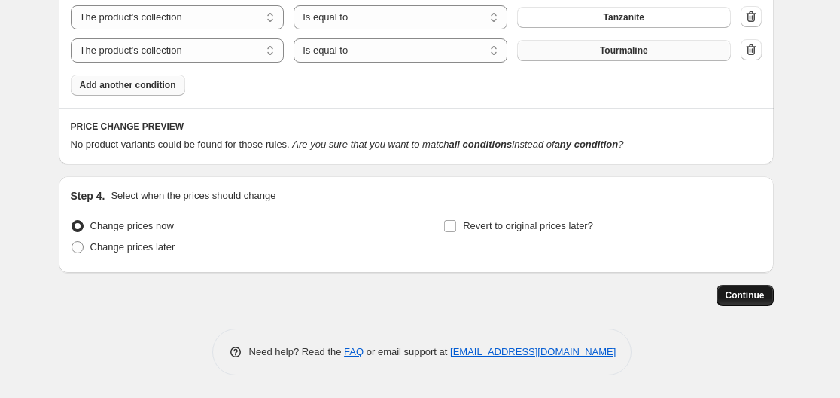
click at [731, 289] on span "Continue" at bounding box center [745, 295] width 39 height 12
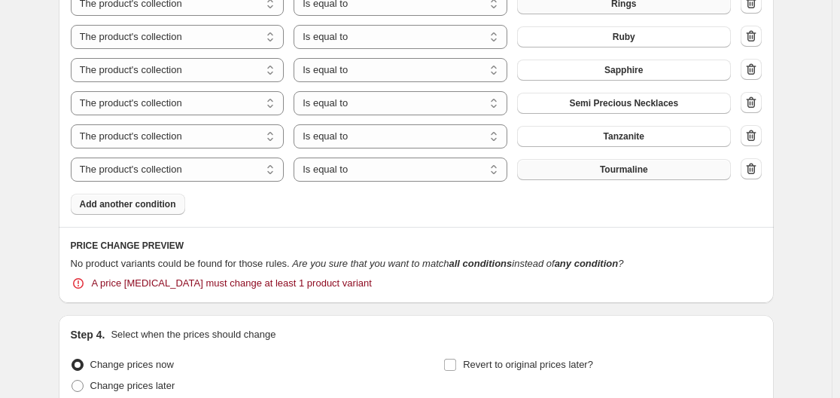
scroll to position [1632, 0]
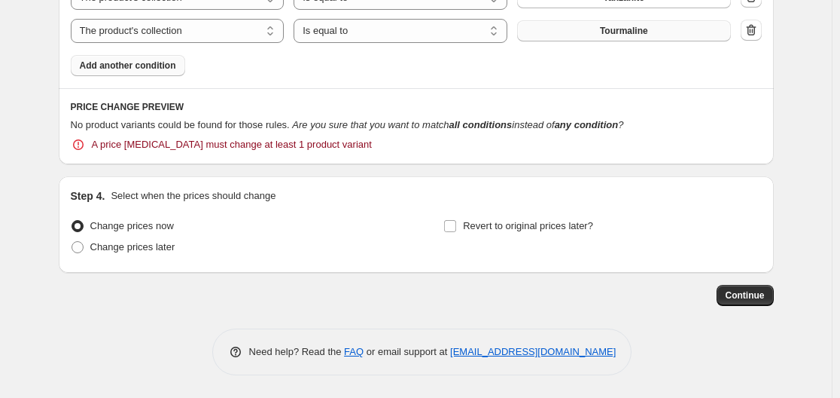
click at [253, 148] on span "A price [MEDICAL_DATA] must change at least 1 product variant" at bounding box center [232, 144] width 280 height 15
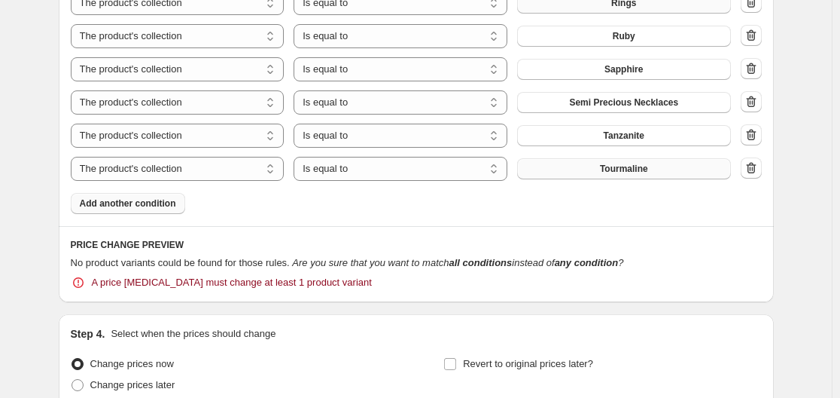
scroll to position [1481, 0]
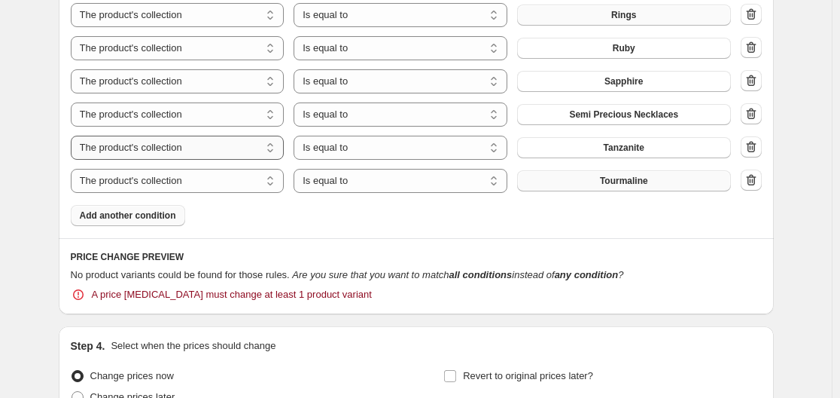
click at [220, 150] on select "The product The product's collection The product's tag The product's vendor The…" at bounding box center [178, 148] width 214 height 24
click at [74, 136] on select "The product The product's collection The product's tag The product's vendor The…" at bounding box center [178, 148] width 214 height 24
click at [386, 149] on select "Is equal to Is not equal to" at bounding box center [401, 148] width 214 height 24
click at [297, 136] on select "Is equal to Is not equal to" at bounding box center [401, 148] width 214 height 24
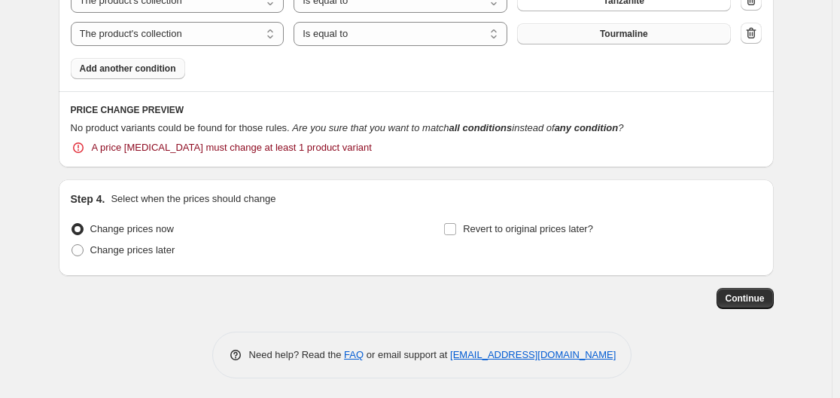
scroll to position [1632, 0]
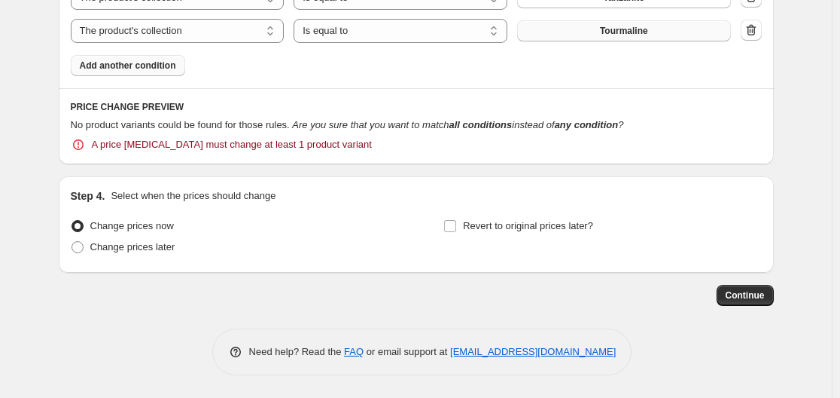
click at [750, 294] on span "Continue" at bounding box center [745, 295] width 39 height 12
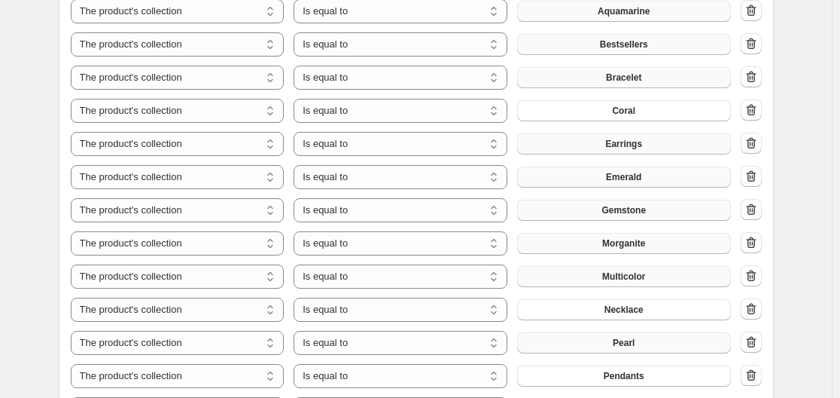
scroll to position [1356, 0]
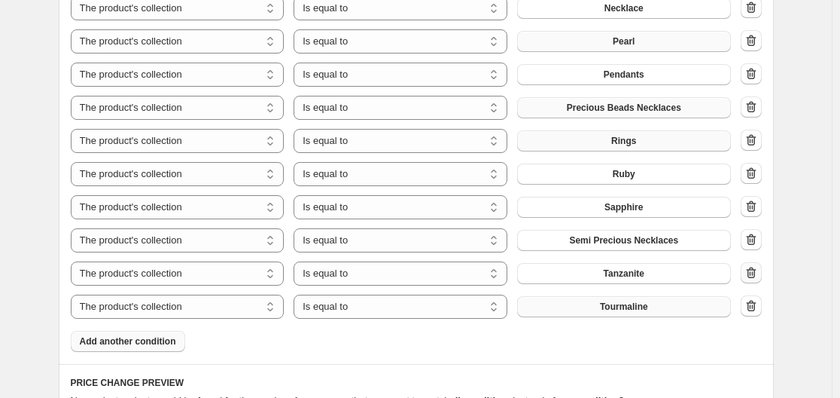
click at [755, 270] on icon "button" at bounding box center [751, 272] width 15 height 15
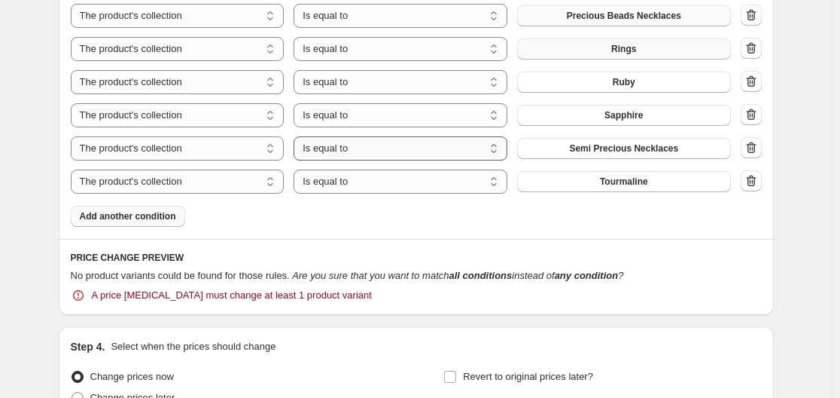
scroll to position [1599, 0]
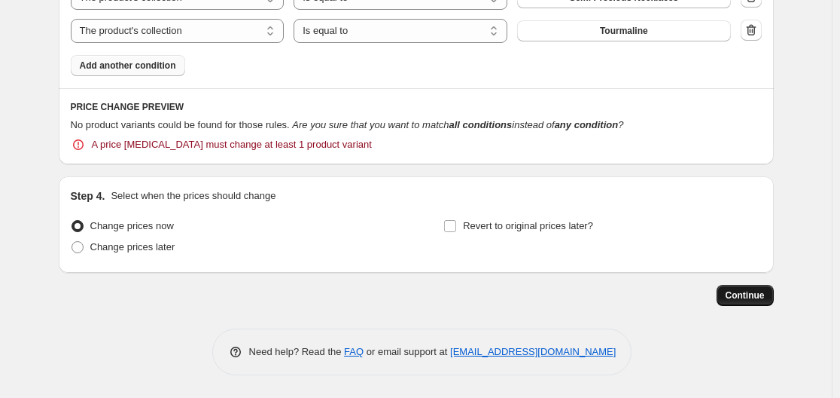
click at [762, 299] on span "Continue" at bounding box center [745, 295] width 39 height 12
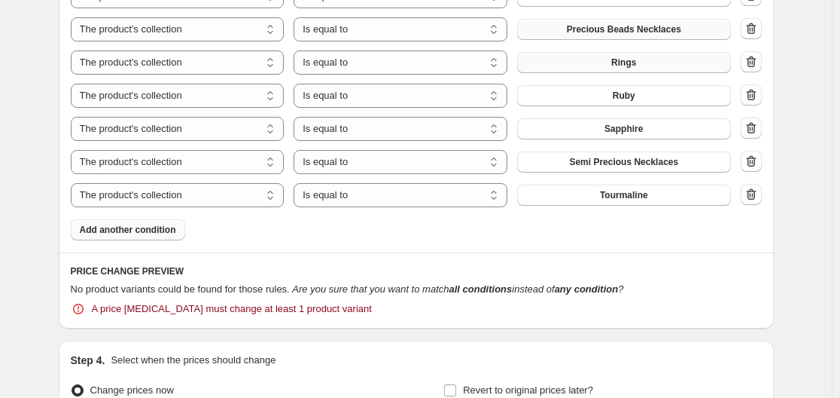
scroll to position [1431, 0]
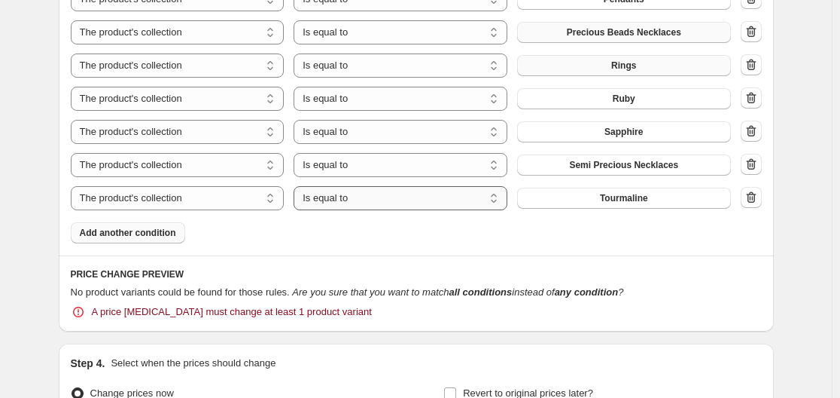
click at [361, 197] on select "Is equal to Is not equal to" at bounding box center [401, 198] width 214 height 24
click at [297, 186] on select "Is equal to Is not equal to" at bounding box center [401, 198] width 214 height 24
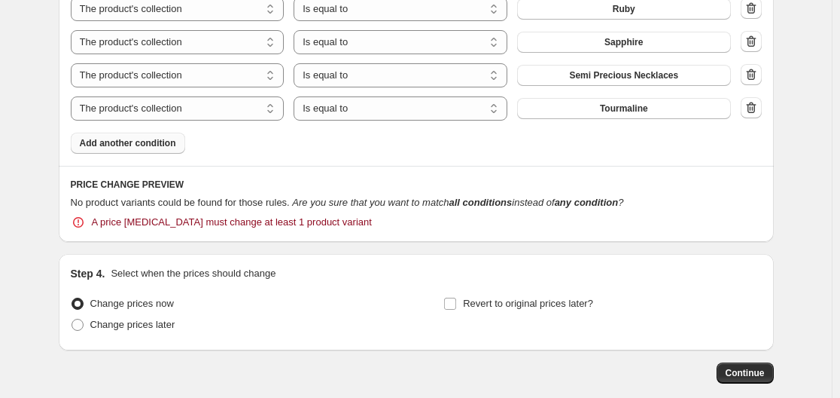
scroll to position [1582, 0]
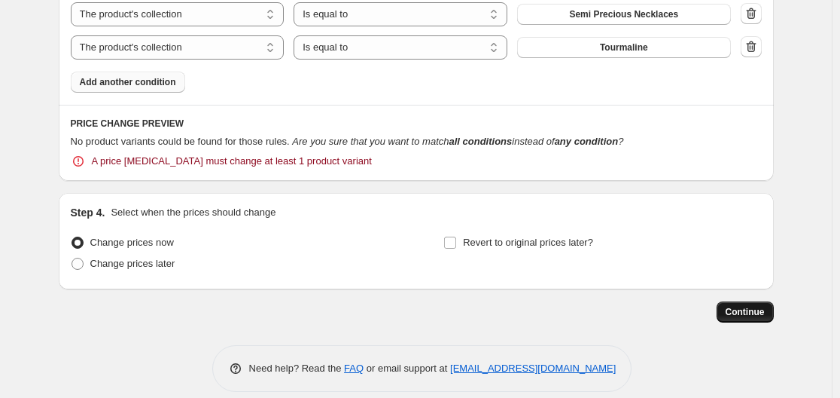
click at [758, 307] on button "Continue" at bounding box center [745, 311] width 57 height 21
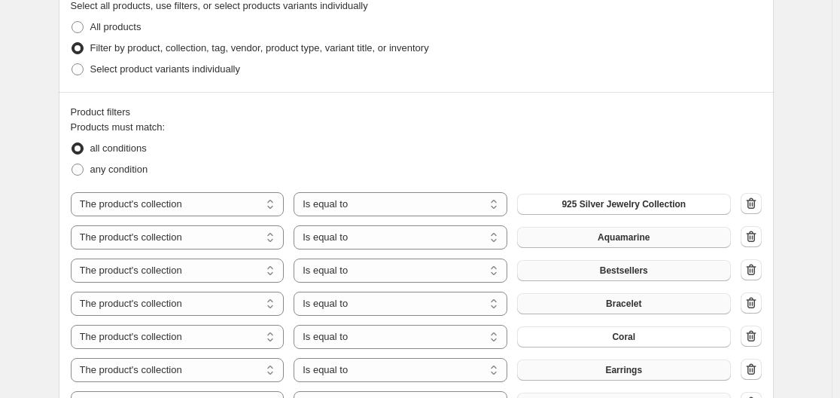
scroll to position [904, 0]
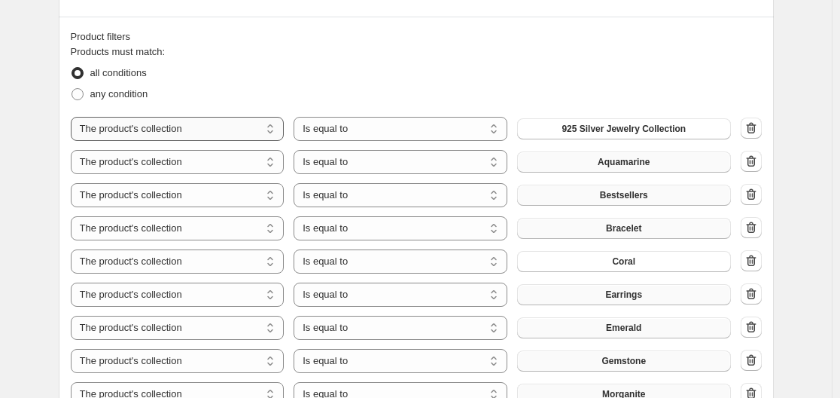
click at [260, 137] on select "The product The product's collection The product's tag The product's vendor The…" at bounding box center [178, 129] width 214 height 24
click at [303, 81] on div "all conditions" at bounding box center [416, 73] width 691 height 21
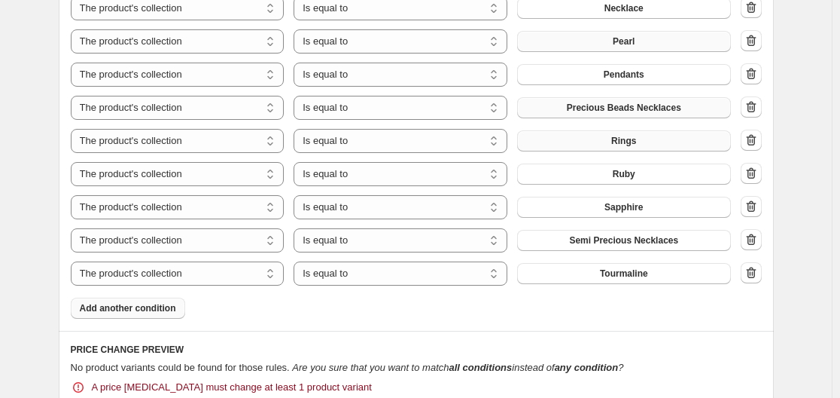
scroll to position [1599, 0]
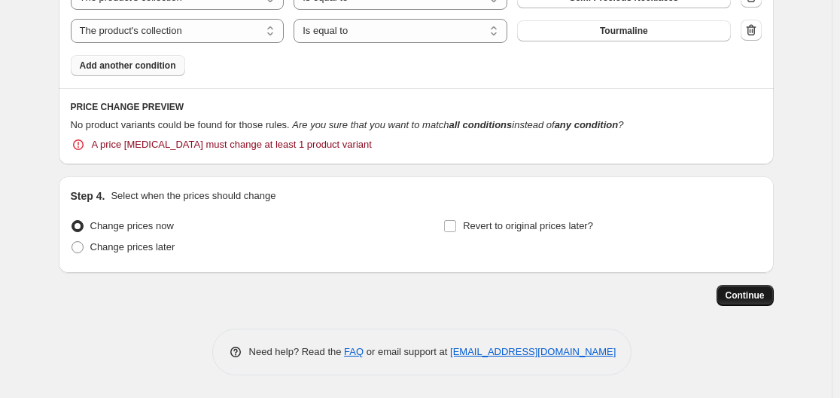
click at [730, 295] on button "Continue" at bounding box center [745, 295] width 57 height 21
click at [197, 153] on div "PRICE CHANGE PREVIEW No product variants could be found for those rules. Are yo…" at bounding box center [416, 126] width 715 height 77
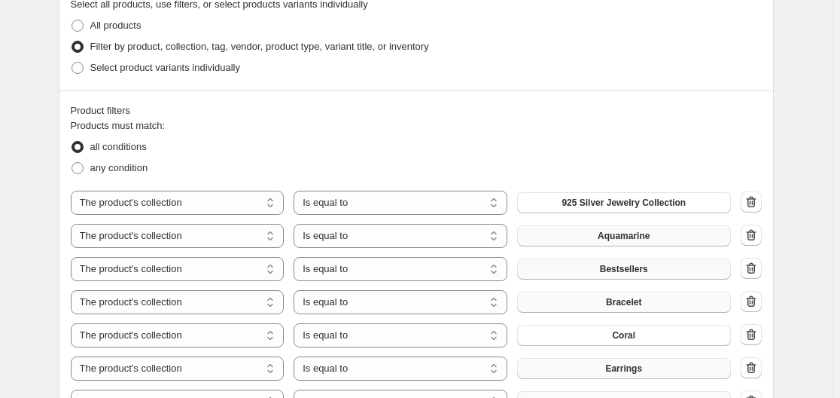
scroll to position [846, 0]
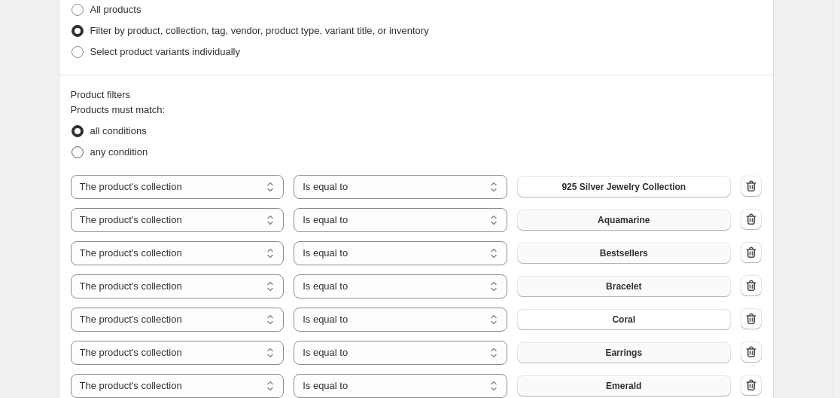
click at [104, 152] on span "any condition" at bounding box center [119, 151] width 58 height 11
click at [72, 147] on input "any condition" at bounding box center [72, 146] width 1 height 1
radio input "true"
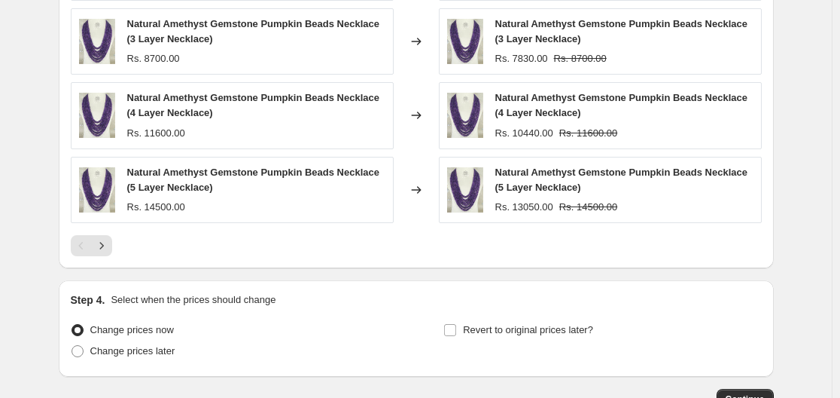
scroll to position [1899, 0]
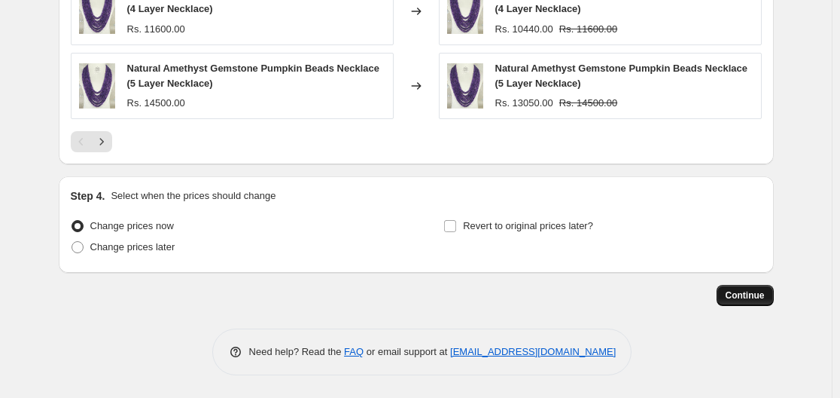
click at [764, 297] on span "Continue" at bounding box center [745, 295] width 39 height 12
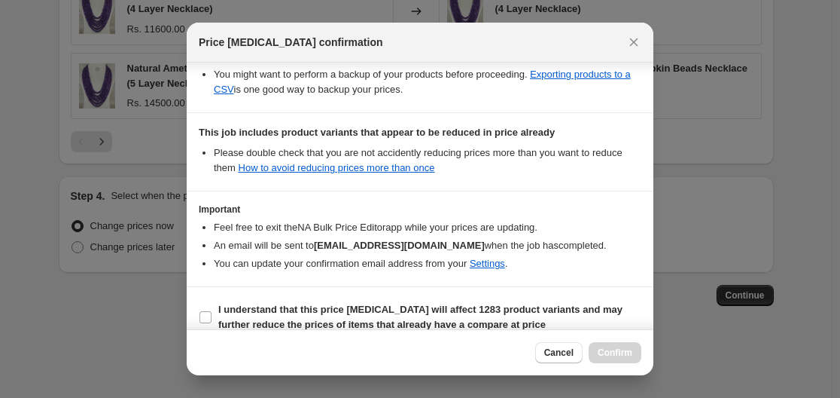
scroll to position [319, 0]
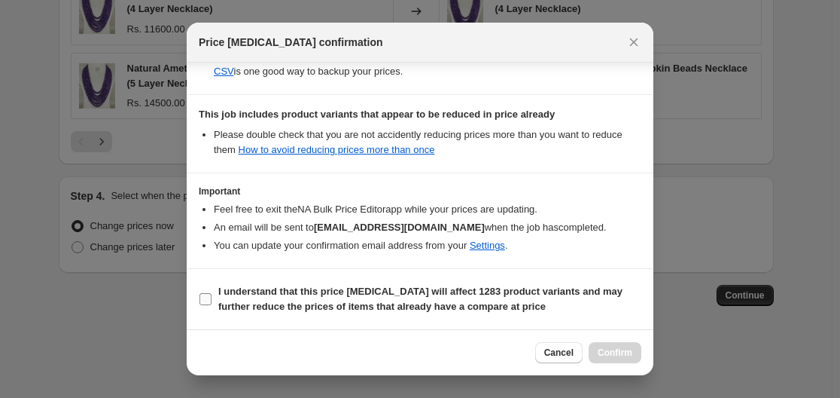
click at [206, 304] on input "I understand that this price [MEDICAL_DATA] will affect 1283 product variants a…" at bounding box center [206, 299] width 12 height 12
checkbox input "true"
click at [626, 349] on span "Confirm" at bounding box center [615, 352] width 35 height 12
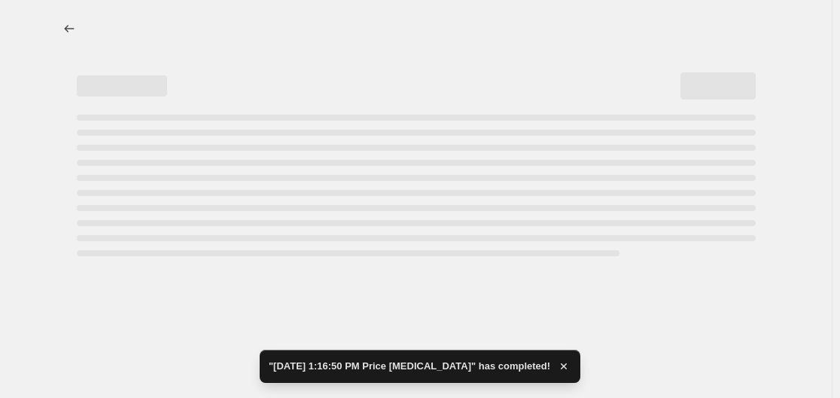
select select "percentage"
select select "collection"
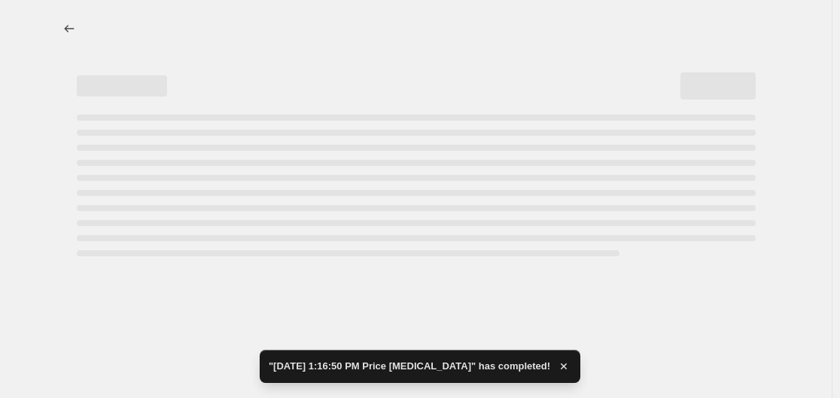
select select "collection"
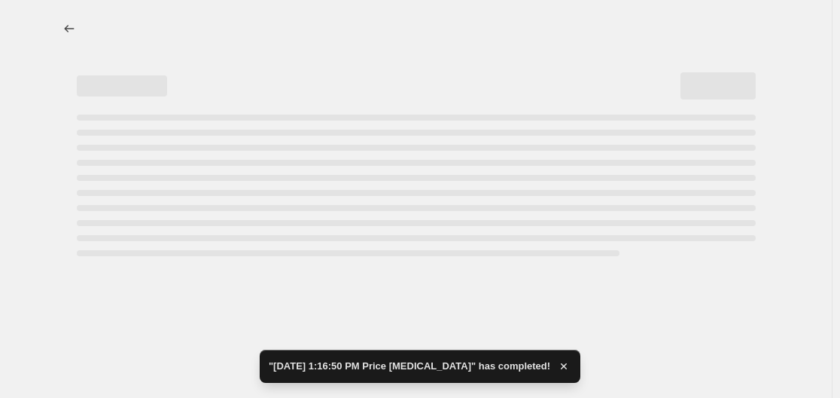
select select "collection"
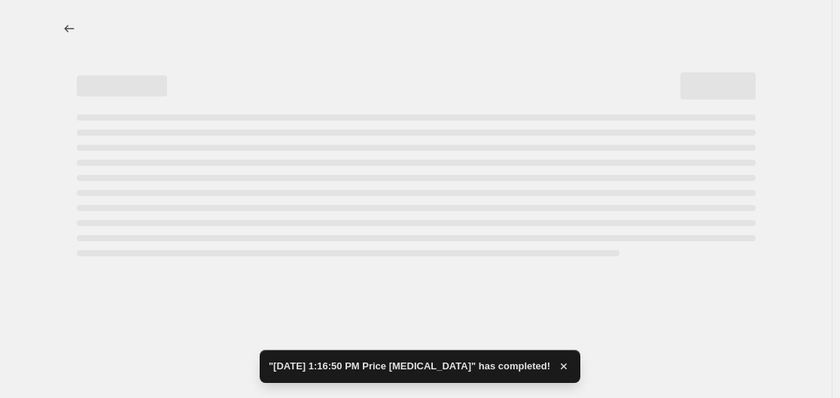
select select "collection"
